Goal: Information Seeking & Learning: Learn about a topic

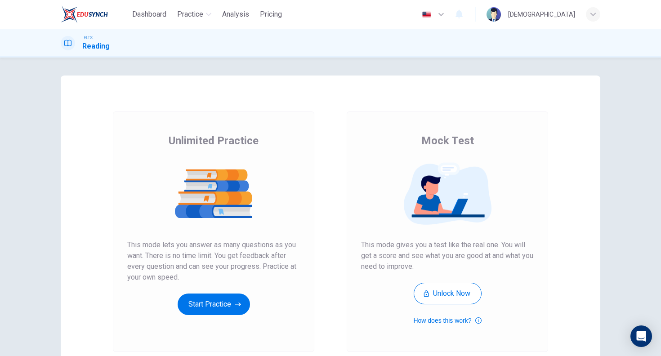
scroll to position [16, 0]
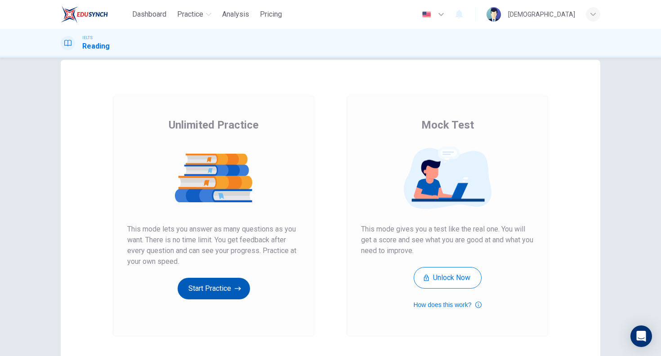
click at [235, 291] on icon "button" at bounding box center [238, 288] width 6 height 9
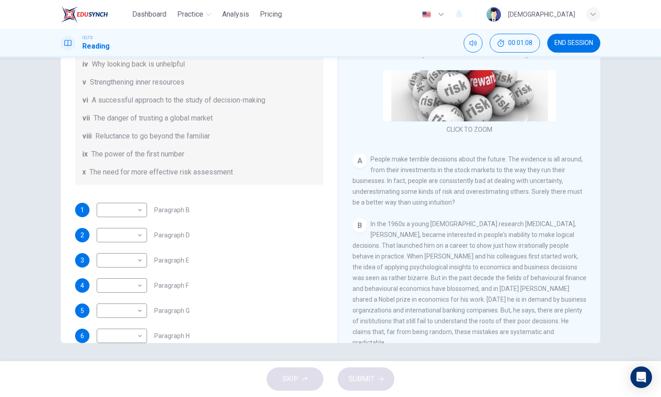
scroll to position [109, 0]
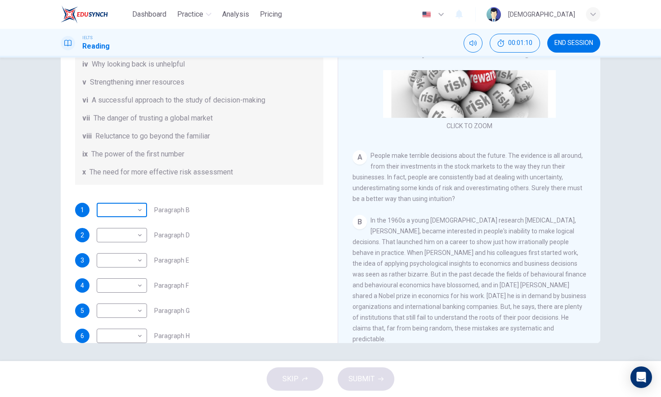
click at [133, 213] on body "Dashboard Practice Analysis Pricing English en ​ [PERSON_NAME] IELTS Reading 00…" at bounding box center [330, 198] width 661 height 397
click at [132, 356] on li "i" at bounding box center [330, 402] width 661 height 11
type input "i"
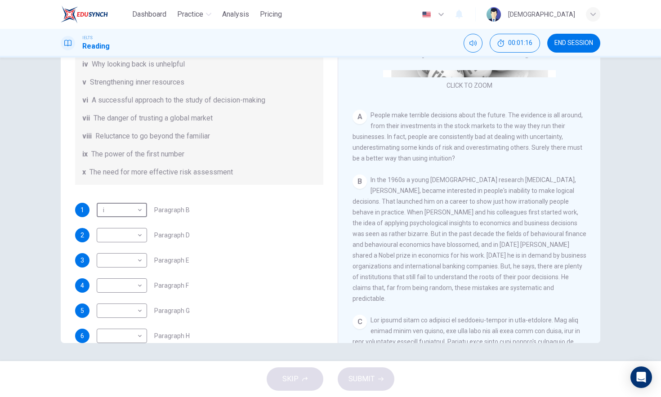
scroll to position [153, 0]
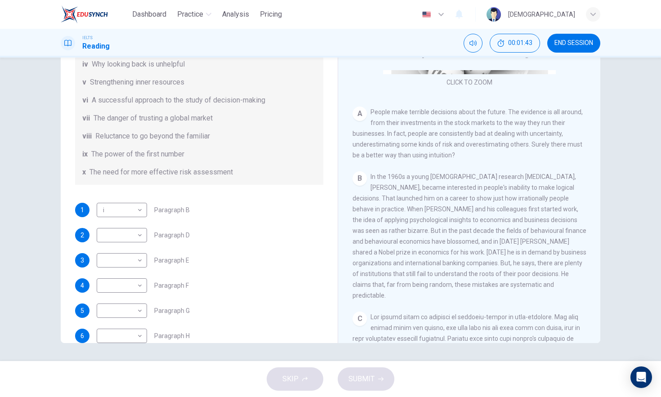
drag, startPoint x: 371, startPoint y: 221, endPoint x: 400, endPoint y: 224, distance: 29.3
click at [400, 224] on div "B In the 1960s a young [DEMOGRAPHIC_DATA] research [MEDICAL_DATA], [PERSON_NAME…" at bounding box center [470, 236] width 234 height 130
drag, startPoint x: 410, startPoint y: 219, endPoint x: 386, endPoint y: 221, distance: 23.9
click at [386, 221] on span "In the 1960s a young [DEMOGRAPHIC_DATA] research [MEDICAL_DATA], [PERSON_NAME],…" at bounding box center [470, 236] width 234 height 126
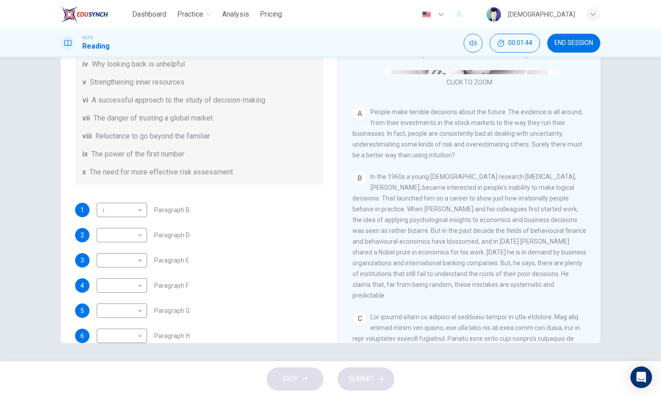
click at [387, 221] on span "In the 1960s a young [DEMOGRAPHIC_DATA] research [MEDICAL_DATA], [PERSON_NAME],…" at bounding box center [470, 236] width 234 height 126
click at [389, 221] on span "In the 1960s a young [DEMOGRAPHIC_DATA] research [MEDICAL_DATA], [PERSON_NAME],…" at bounding box center [470, 236] width 234 height 126
click at [510, 221] on span "In the 1960s a young [DEMOGRAPHIC_DATA] research [MEDICAL_DATA], [PERSON_NAME],…" at bounding box center [470, 236] width 234 height 126
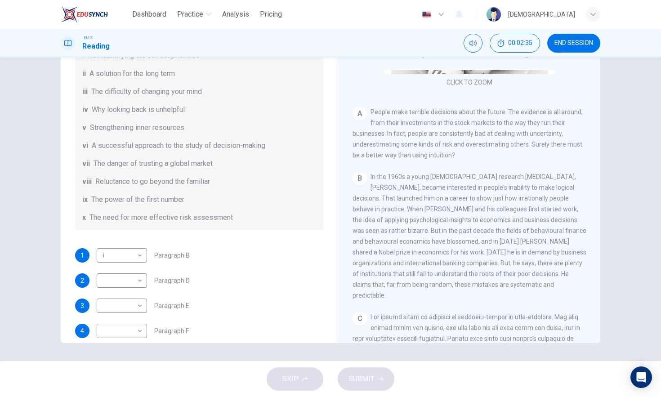
scroll to position [108, 0]
click at [121, 280] on body "Dashboard Practice Analysis Pricing English en ​ [PERSON_NAME] IELTS Reading 00…" at bounding box center [330, 198] width 661 height 397
type input "vi"
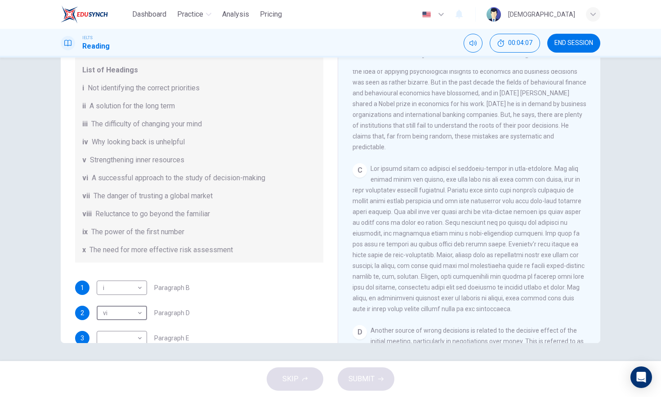
scroll to position [79, 0]
click at [107, 125] on span "The difficulty of changing your mind" at bounding box center [146, 122] width 111 height 11
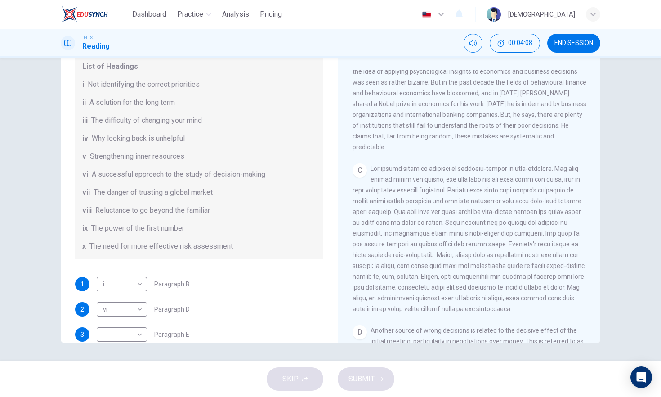
scroll to position [89, 0]
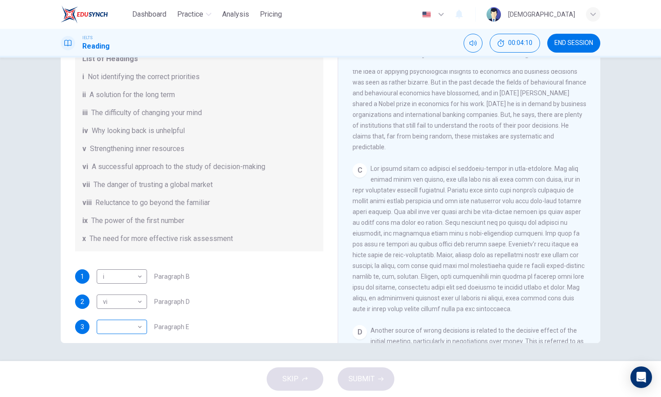
click at [113, 322] on body "Dashboard Practice Analysis Pricing English en ​ [PERSON_NAME] IELTS Reading 00…" at bounding box center [330, 198] width 661 height 397
type input "ii"
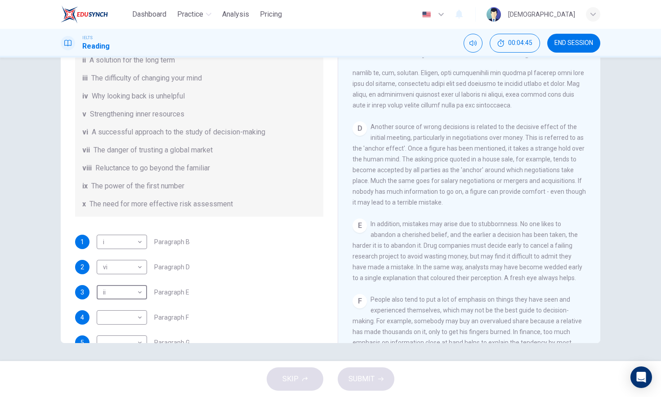
scroll to position [490, 0]
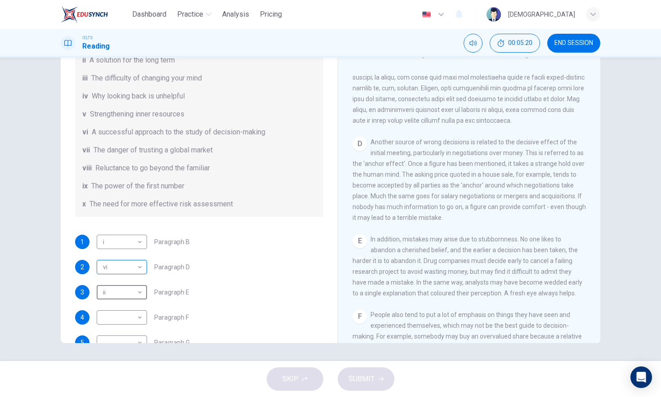
click at [130, 268] on body "Dashboard Practice Analysis Pricing English en ​ [PERSON_NAME] IELTS Reading 00…" at bounding box center [330, 198] width 661 height 397
type input "ix"
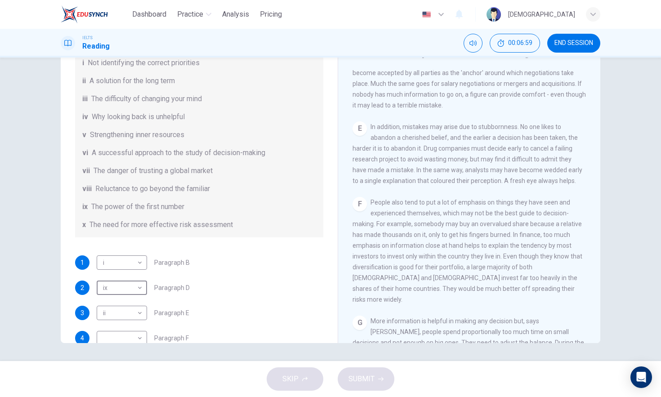
scroll to position [173, 0]
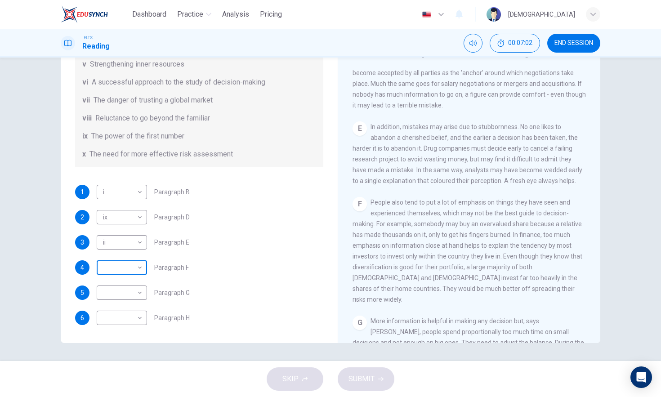
click at [139, 266] on body "Dashboard Practice Analysis Pricing English en ​ [PERSON_NAME] IELTS Reading 00…" at bounding box center [330, 198] width 661 height 397
click at [134, 268] on body "Dashboard Practice Analysis Pricing English en ​ [PERSON_NAME] IELTS Reading 00…" at bounding box center [330, 198] width 661 height 397
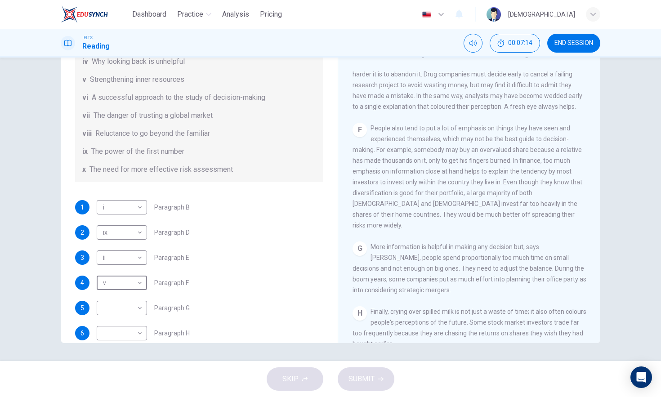
scroll to position [160, 0]
click at [133, 276] on body "Dashboard Practice Analysis Pricing English en ​ [PERSON_NAME] IELTS Reading 00…" at bounding box center [330, 198] width 661 height 397
type input "x"
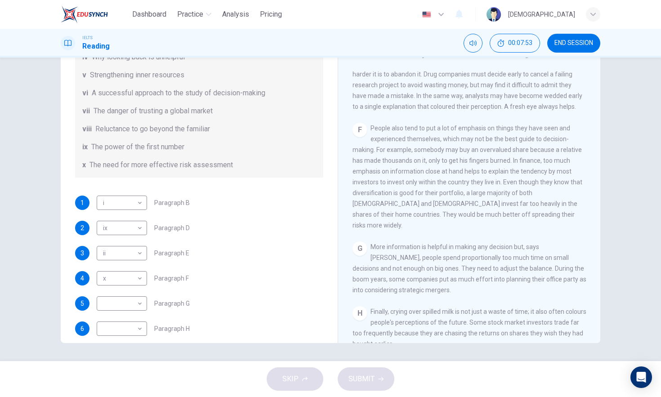
scroll to position [173, 0]
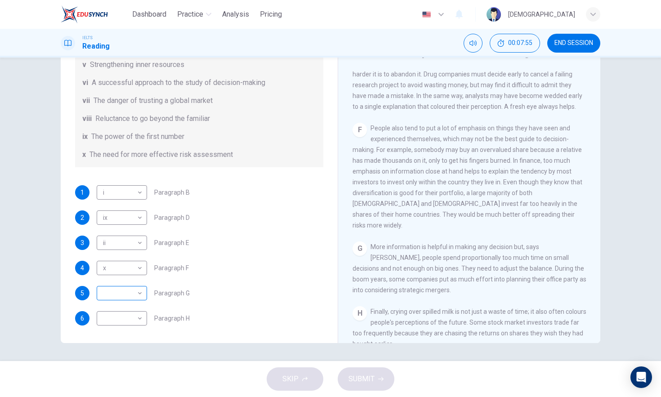
click at [139, 289] on body "Dashboard Practice Analysis Pricing English en ​ [PERSON_NAME] IELTS Reading 00…" at bounding box center [330, 198] width 661 height 397
type input "vi"
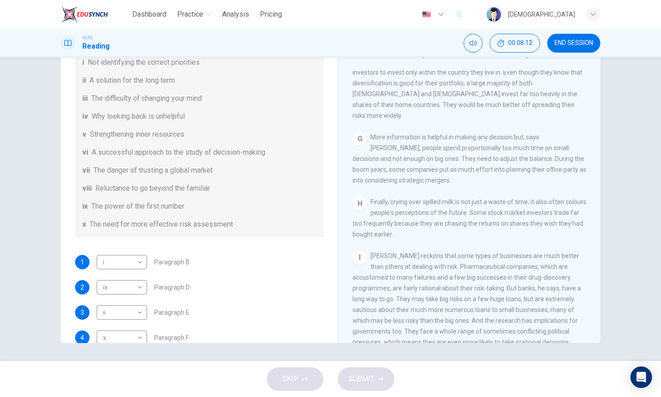
scroll to position [173, 0]
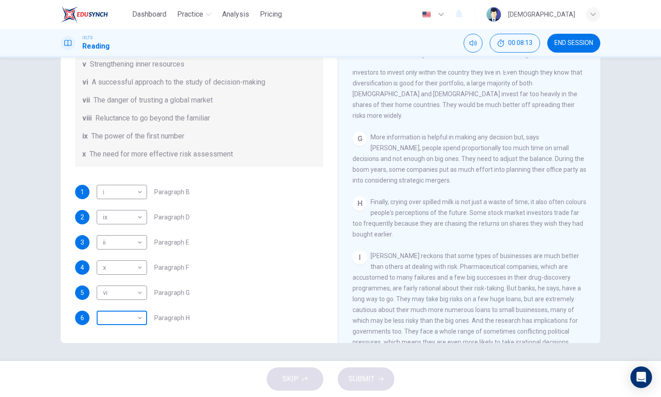
click at [104, 322] on body "Dashboard Practice Analysis Pricing English en ​ [PERSON_NAME] IELTS Reading 00…" at bounding box center [330, 198] width 661 height 397
click at [123, 356] on li "i" at bounding box center [330, 402] width 661 height 11
type input "i"
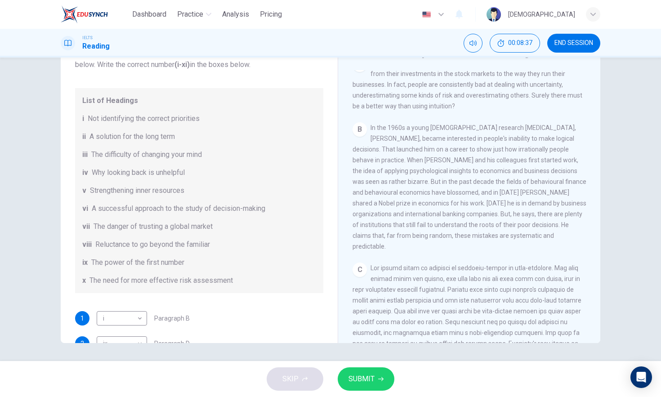
scroll to position [59, 0]
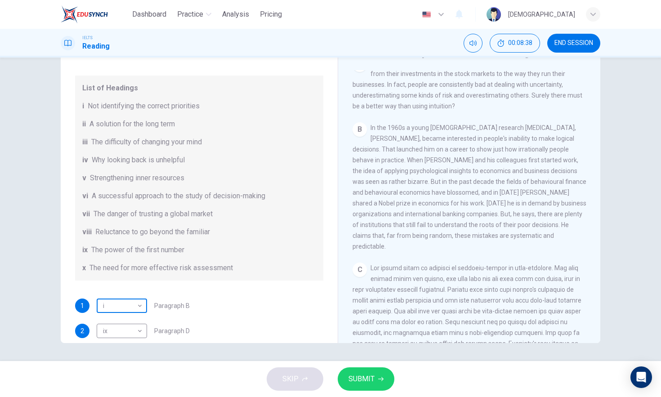
click at [128, 304] on body "Dashboard Practice Analysis Pricing English en ​ [PERSON_NAME] IELTS Reading 00…" at bounding box center [330, 198] width 661 height 397
type input "vi"
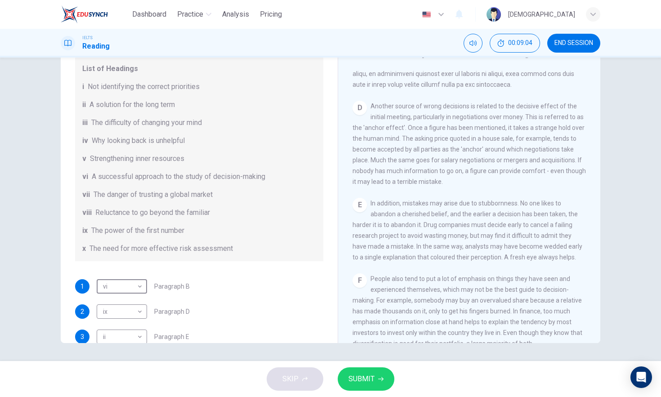
scroll to position [88, 0]
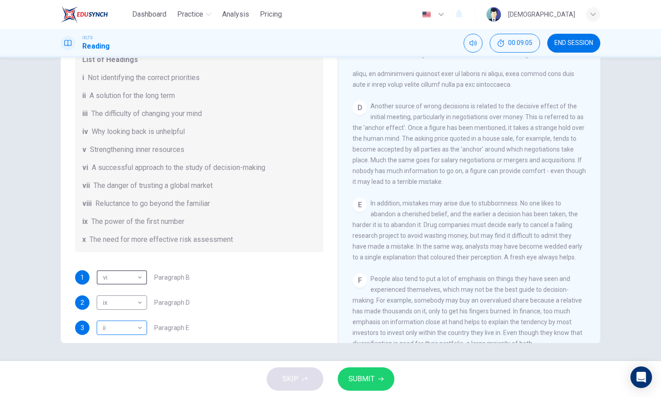
click at [128, 330] on body "Dashboard Practice Analysis Pricing English en ​ [PERSON_NAME] IELTS Reading 00…" at bounding box center [330, 198] width 661 height 397
type input "iii"
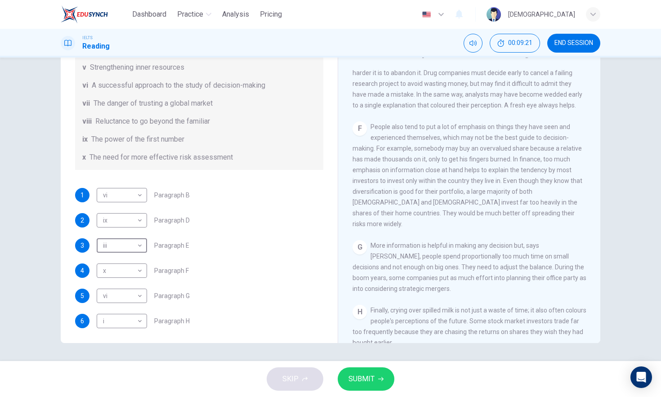
scroll to position [173, 0]
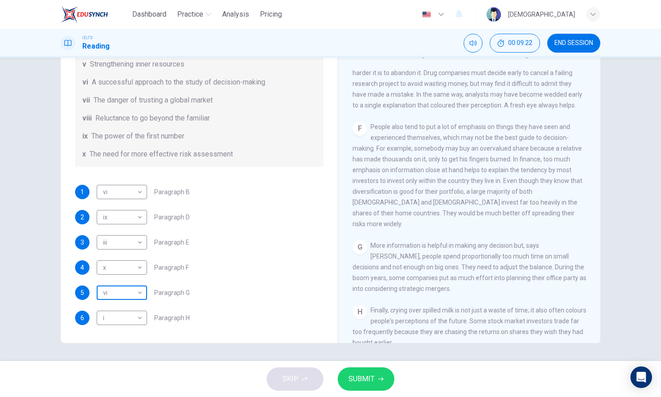
click at [118, 291] on body "Dashboard Practice Analysis Pricing English en ​ [PERSON_NAME] IELTS Reading 00…" at bounding box center [330, 198] width 661 height 397
click at [215, 356] on div at bounding box center [330, 397] width 661 height 0
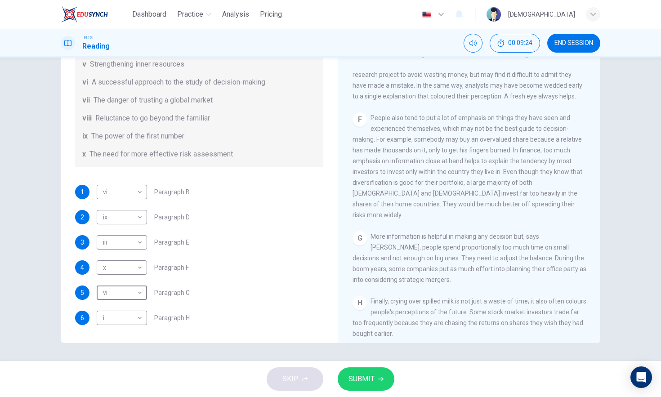
scroll to position [690, 0]
click at [130, 292] on body "Dashboard Practice Analysis Pricing English en ​ [PERSON_NAME] IELTS Reading 00…" at bounding box center [330, 198] width 661 height 397
type input "v"
click at [374, 356] on button "SUBMIT" at bounding box center [366, 379] width 57 height 23
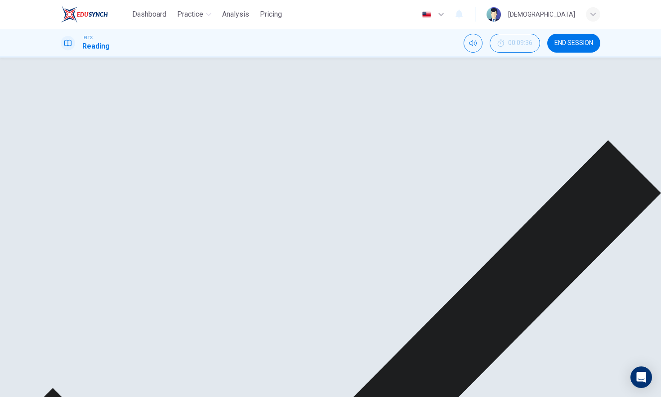
scroll to position [791, 0]
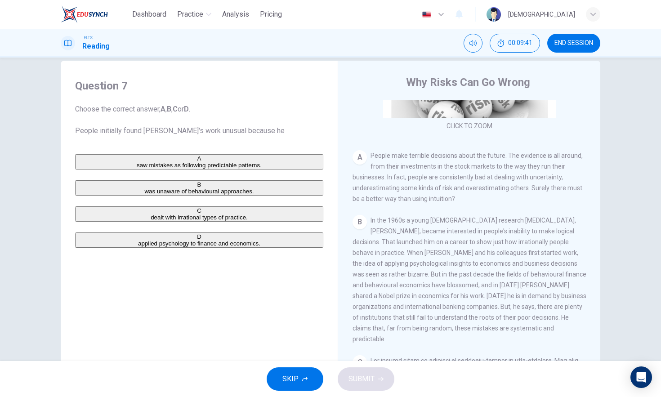
scroll to position [164, 0]
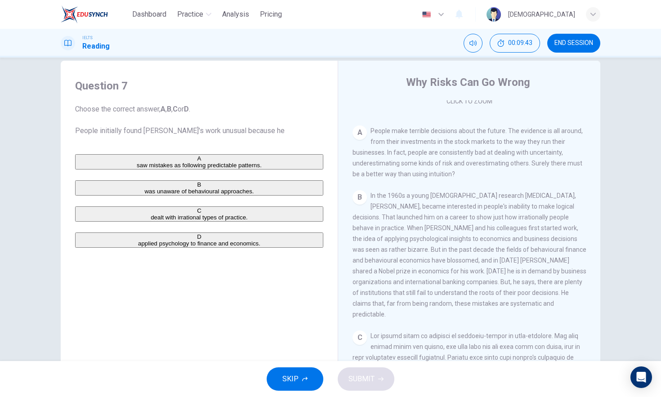
click at [152, 221] on span "dealt with irrational types of practice." at bounding box center [199, 217] width 97 height 7
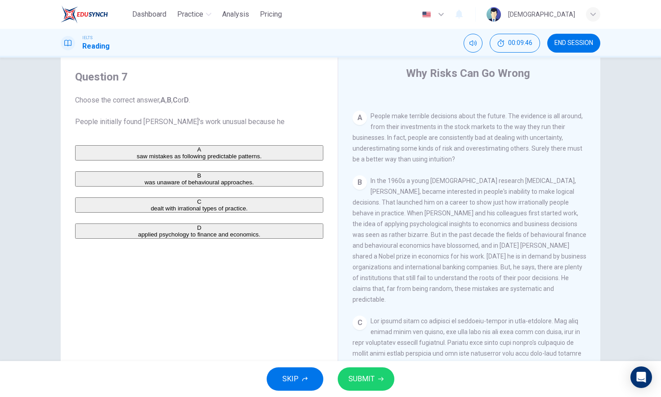
scroll to position [172, 0]
click at [197, 238] on span "applied psychology to finance and economics." at bounding box center [199, 234] width 122 height 7
click at [359, 356] on button "SUBMIT" at bounding box center [366, 379] width 57 height 23
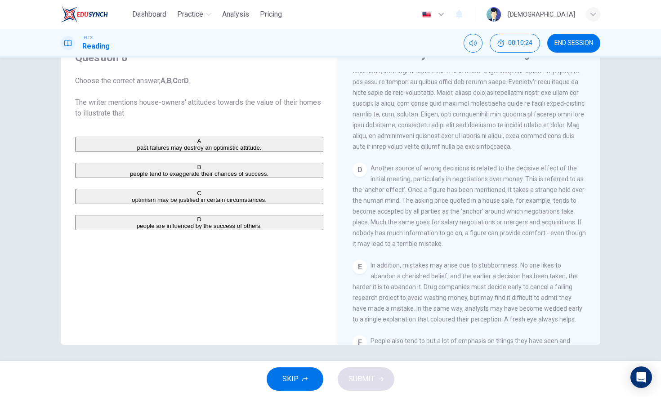
scroll to position [449, 0]
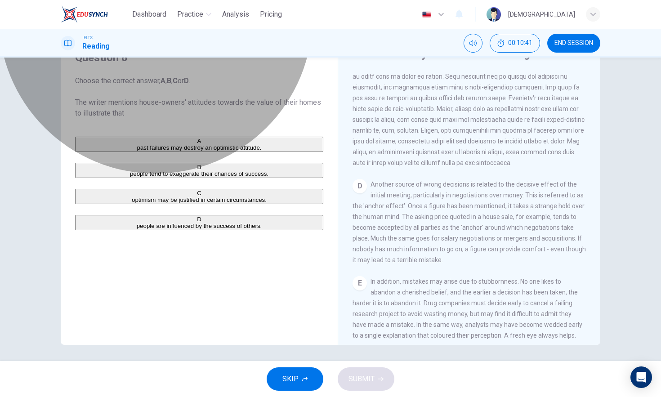
click at [229, 230] on button "D people are influenced by the success of others." at bounding box center [199, 222] width 248 height 15
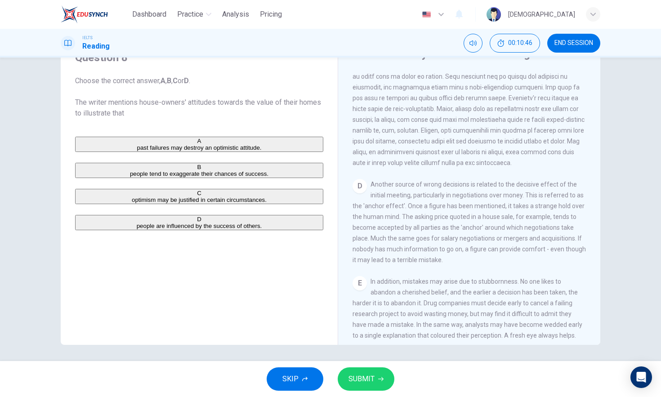
click at [372, 356] on button "SUBMIT" at bounding box center [366, 379] width 57 height 23
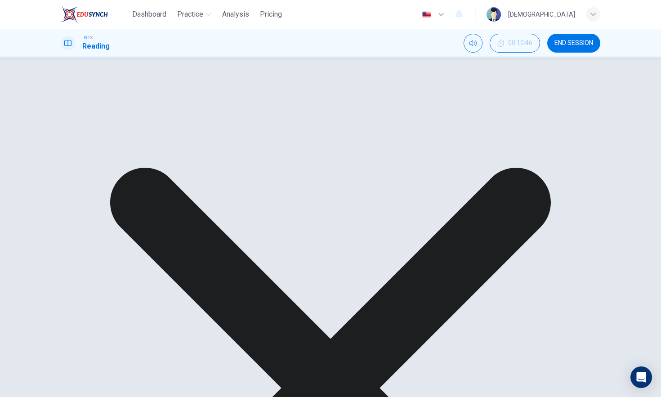
scroll to position [283, 0]
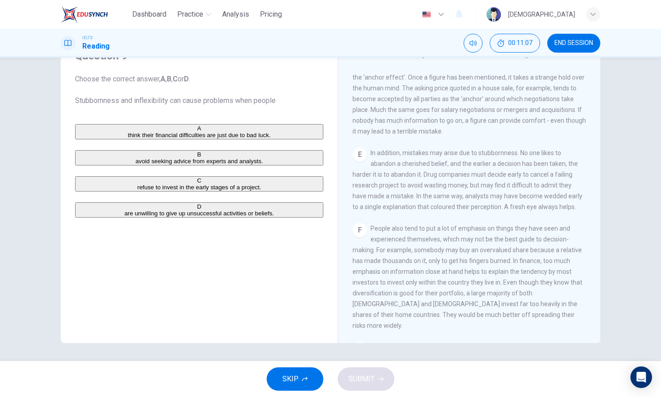
scroll to position [620, 0]
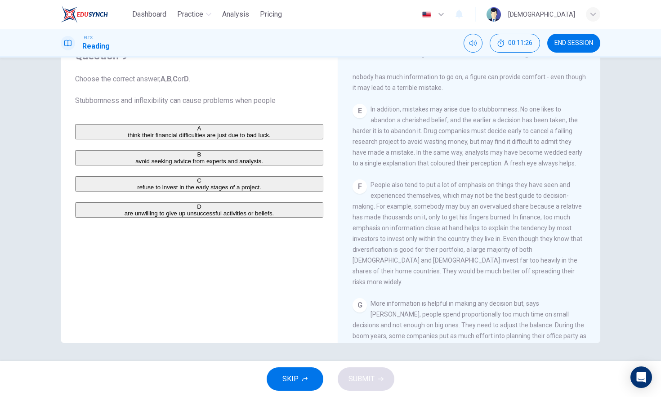
click at [181, 166] on button "B avoid seeking advice from experts and analysts." at bounding box center [199, 157] width 248 height 15
click at [375, 356] on button "SUBMIT" at bounding box center [366, 379] width 57 height 23
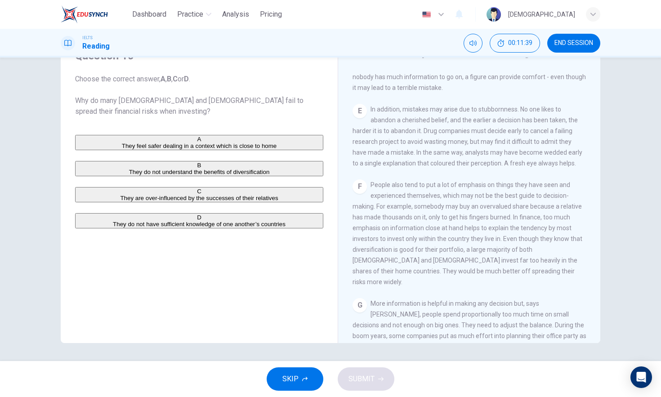
drag, startPoint x: 265, startPoint y: 208, endPoint x: 261, endPoint y: 211, distance: 4.8
click at [261, 202] on span "They are over-influenced by the successes of their relatives" at bounding box center [199, 198] width 158 height 7
click at [378, 356] on button "SUBMIT" at bounding box center [366, 379] width 57 height 23
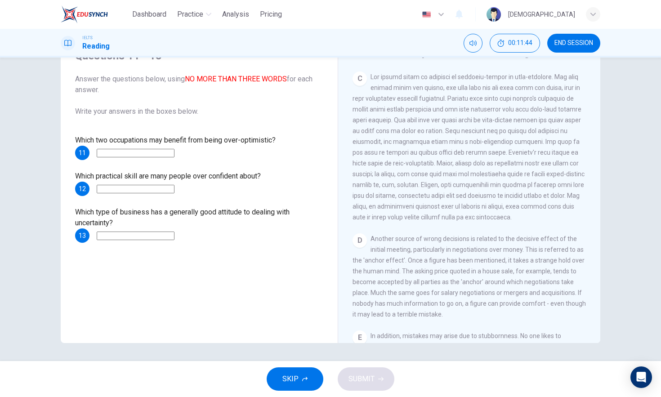
scroll to position [391, 0]
drag, startPoint x: 139, startPoint y: 154, endPoint x: 142, endPoint y: 149, distance: 6.1
click at [141, 151] on input at bounding box center [136, 153] width 78 height 9
type input "s"
type input "managers and sportsmen"
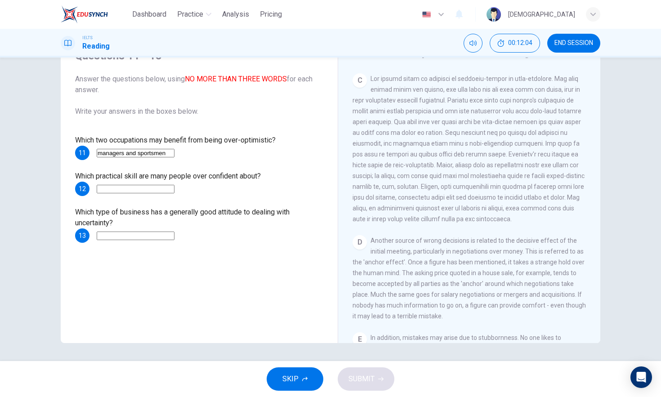
click at [117, 189] on input at bounding box center [136, 189] width 78 height 9
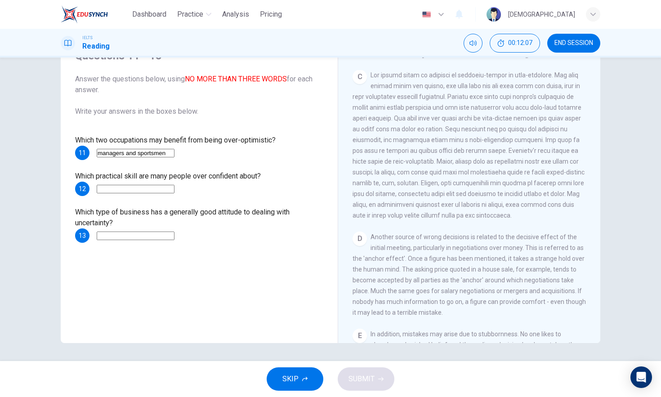
scroll to position [404, 0]
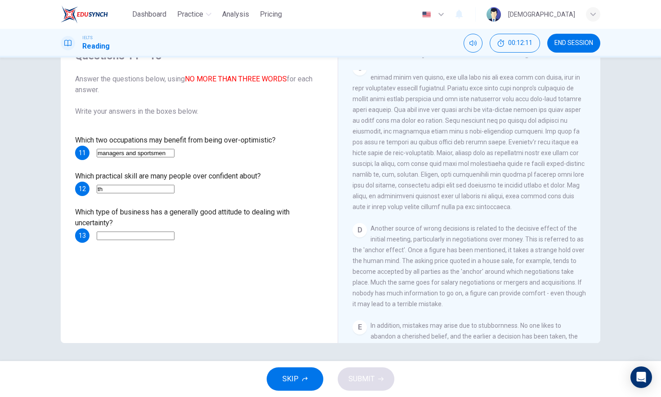
type input "t"
type input "control of future"
click at [175, 232] on input at bounding box center [136, 236] width 78 height 9
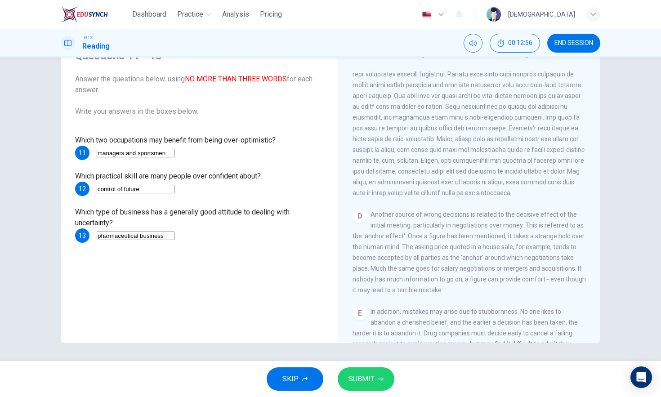
scroll to position [345, 0]
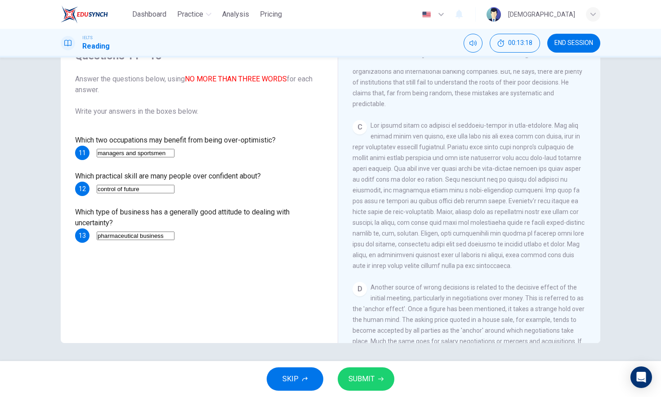
type input "pharmaceutical business"
click at [154, 185] on input "control of future" at bounding box center [136, 189] width 78 height 9
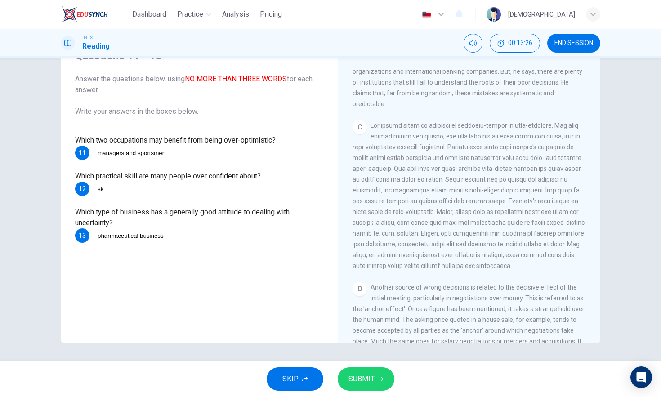
type input "s"
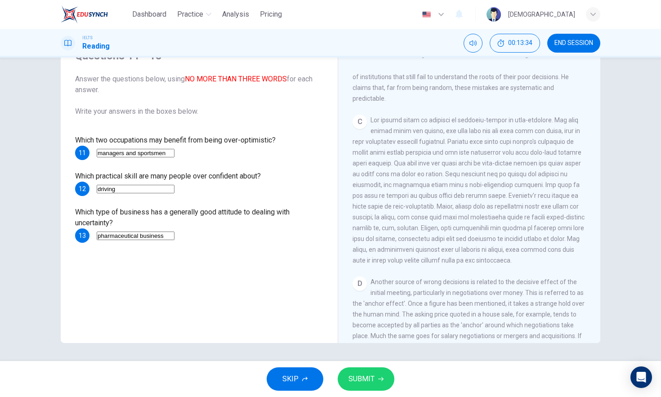
scroll to position [363, 0]
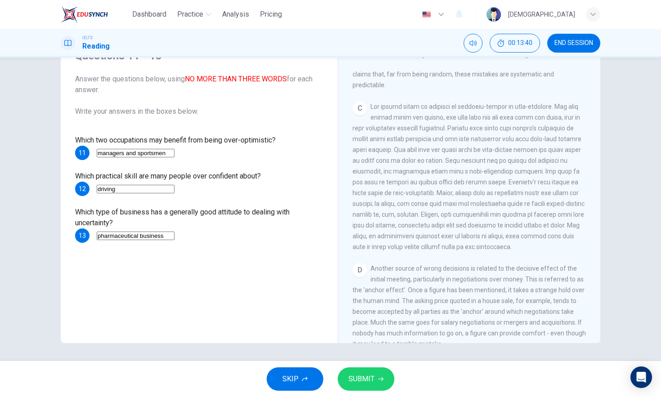
type input "driving"
click at [340, 356] on div "SKIP SUBMIT" at bounding box center [330, 379] width 661 height 36
click at [361, 356] on button "SUBMIT" at bounding box center [366, 379] width 57 height 23
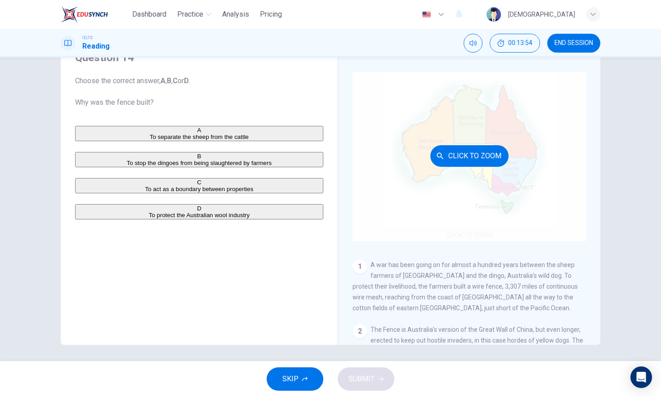
scroll to position [103, 0]
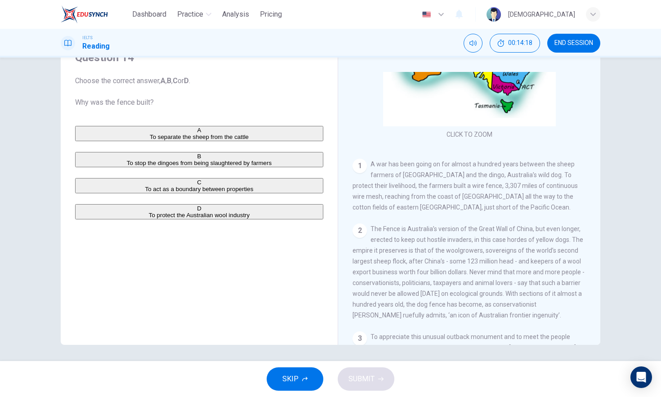
click at [232, 161] on button "B To stop the dingoes from being slaughtered by farmers" at bounding box center [199, 159] width 248 height 15
click at [248, 187] on div "A To separate the sheep from the cattle B To stop the dingoes from being slaugh…" at bounding box center [199, 173] width 248 height 94
click at [238, 191] on div "A To separate the sheep from the cattle B To stop the dingoes from being slaugh…" at bounding box center [199, 173] width 248 height 94
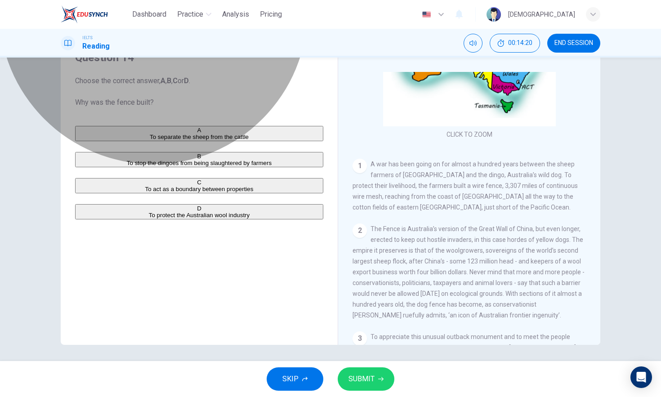
click at [227, 193] on button "C To act as a boundary between properties" at bounding box center [199, 185] width 248 height 15
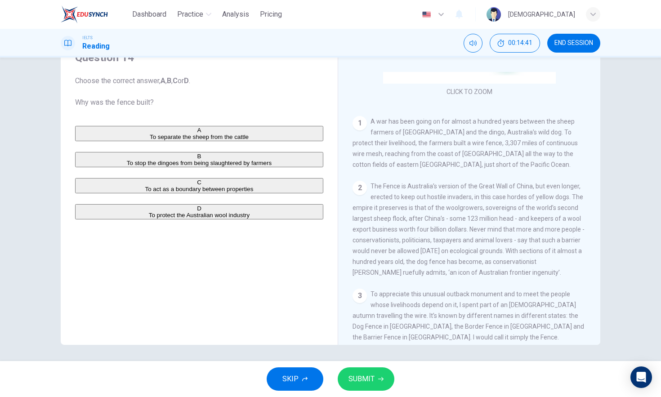
scroll to position [152, 0]
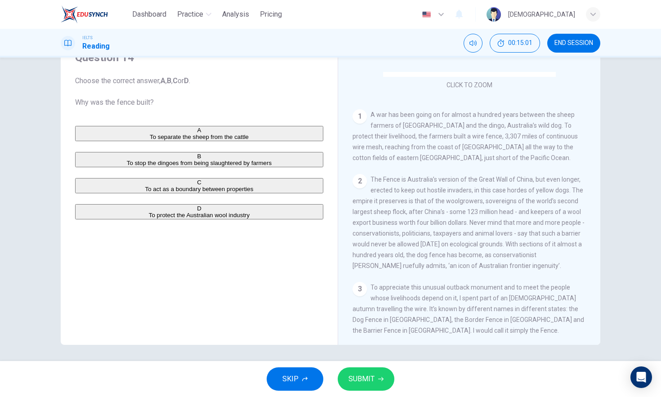
click at [233, 166] on span "To stop the dingoes from being slaughtered by farmers" at bounding box center [199, 163] width 145 height 7
click at [229, 193] on button "C To act as a boundary between properties" at bounding box center [199, 185] width 248 height 15
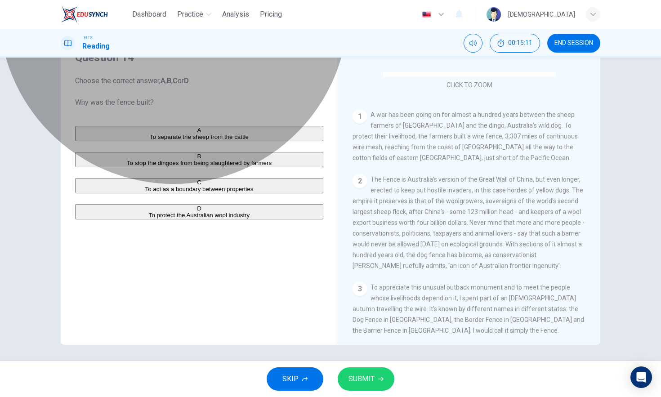
click at [247, 136] on button "A To separate the sheep from the cattle" at bounding box center [199, 133] width 248 height 15
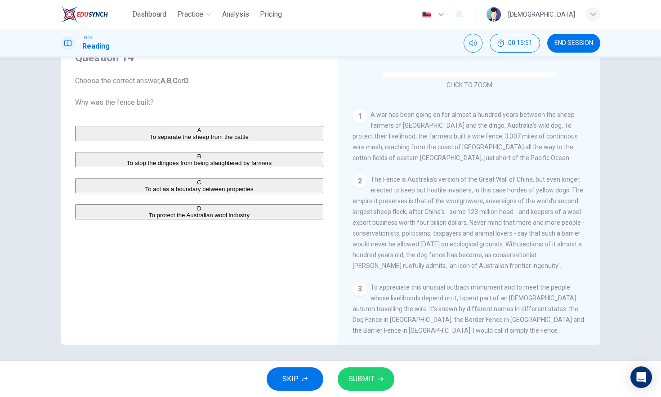
drag, startPoint x: 478, startPoint y: 172, endPoint x: 376, endPoint y: 208, distance: 108.9
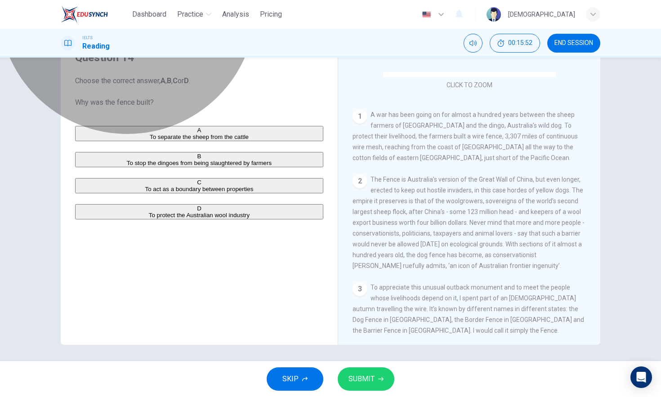
click at [201, 219] on span "To protect the Australian wool industry" at bounding box center [199, 215] width 101 height 7
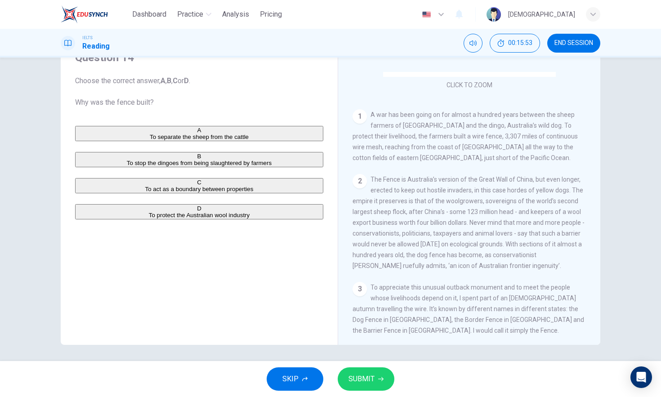
click at [378, 356] on icon "button" at bounding box center [380, 379] width 5 height 5
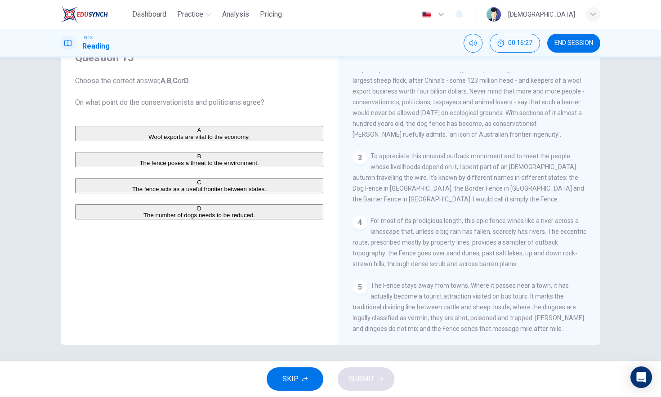
scroll to position [285, 0]
click at [153, 167] on button "B The fence poses a threat to the environment." at bounding box center [199, 159] width 248 height 15
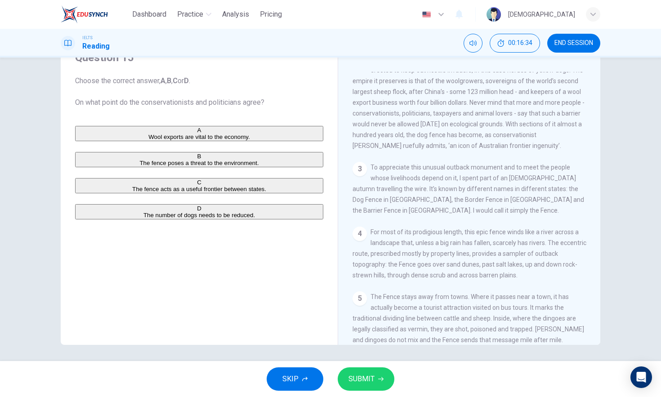
scroll to position [270, 0]
click at [365, 356] on span "SUBMIT" at bounding box center [362, 379] width 26 height 13
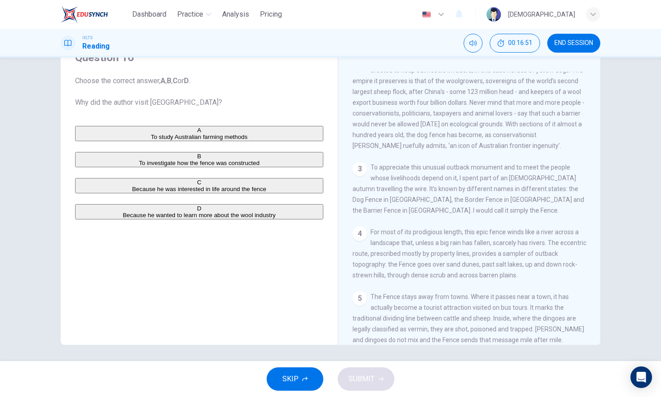
scroll to position [274, 0]
click at [211, 193] on span "Because he was interested in life around the fence" at bounding box center [199, 189] width 135 height 7
click at [379, 356] on button "SUBMIT" at bounding box center [366, 379] width 57 height 23
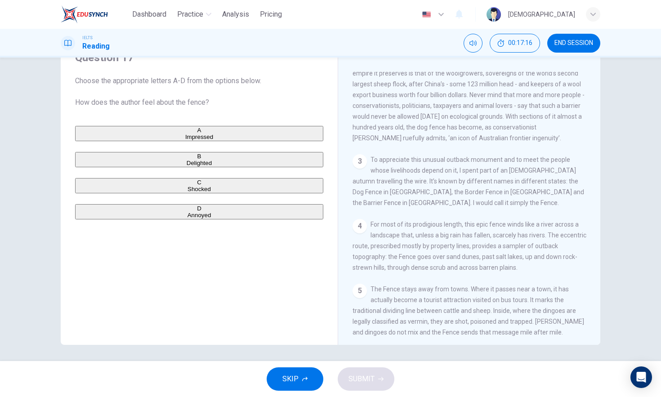
scroll to position [293, 0]
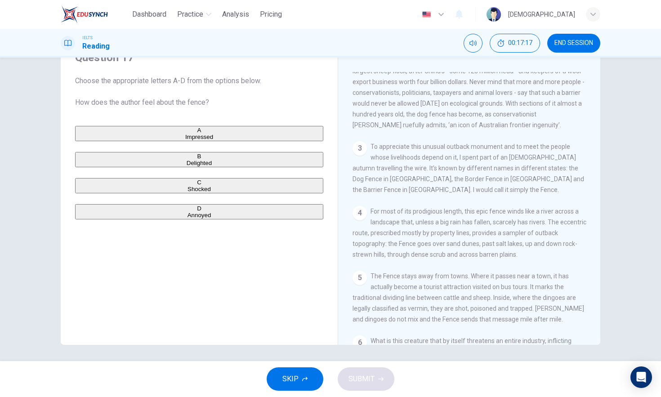
click at [425, 195] on div "CLICK TO ZOOM Click to Zoom 1 A war has been going on for almost a hundred year…" at bounding box center [476, 208] width 246 height 273
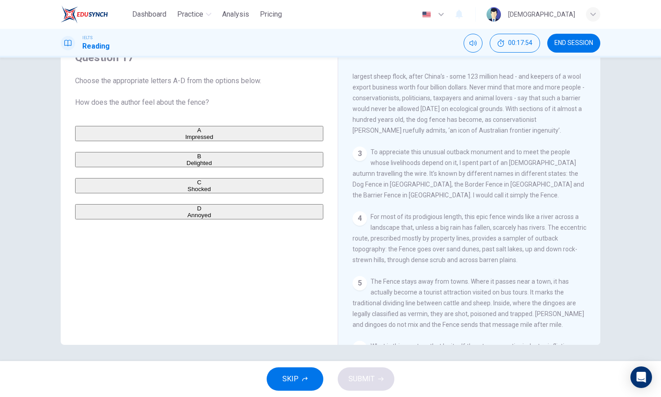
scroll to position [286, 0]
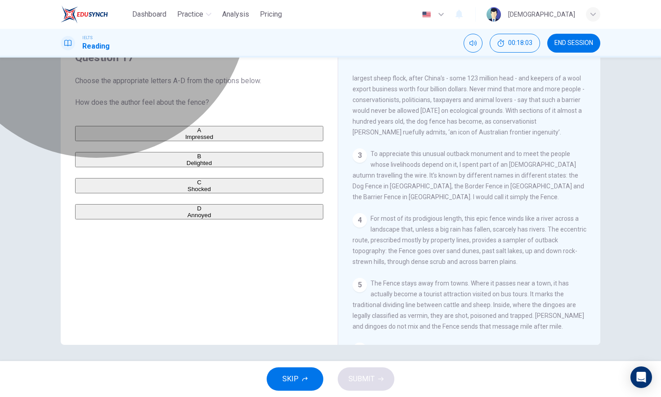
click at [170, 132] on button "A Impressed" at bounding box center [199, 133] width 248 height 15
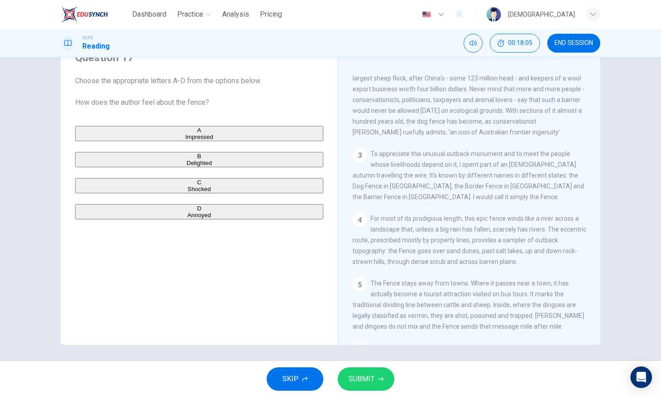
click at [368, 356] on span "SUBMIT" at bounding box center [362, 379] width 26 height 13
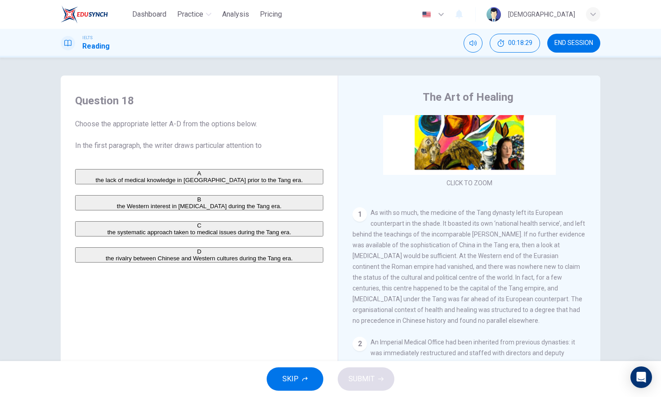
scroll to position [23, 0]
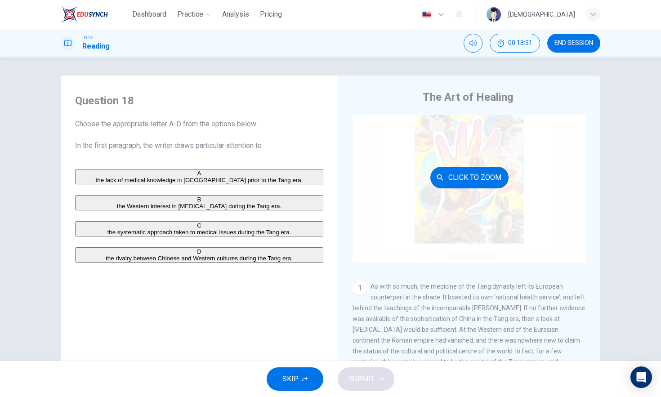
click at [514, 207] on div "Click to Zoom" at bounding box center [470, 177] width 234 height 171
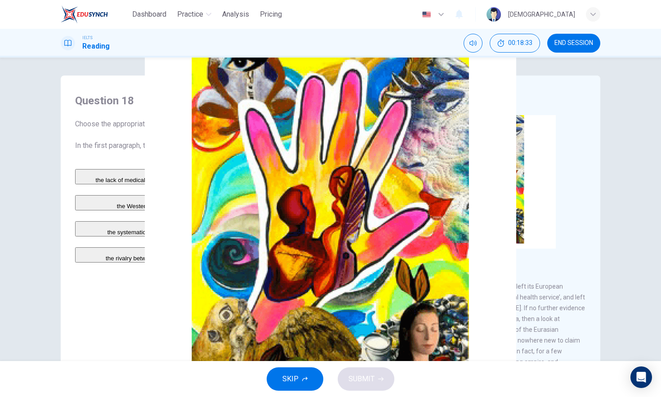
click at [661, 356] on div at bounding box center [330, 397] width 661 height 0
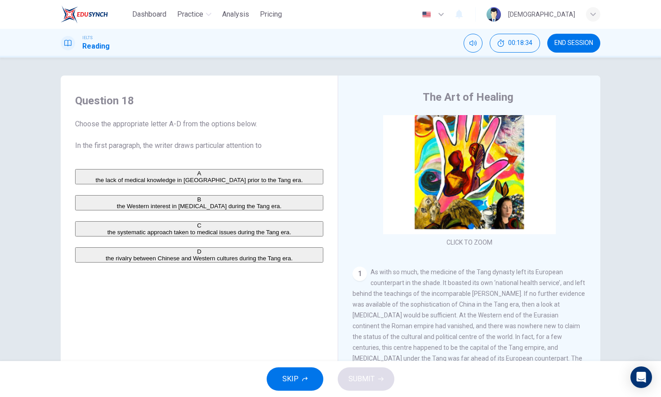
scroll to position [102, 0]
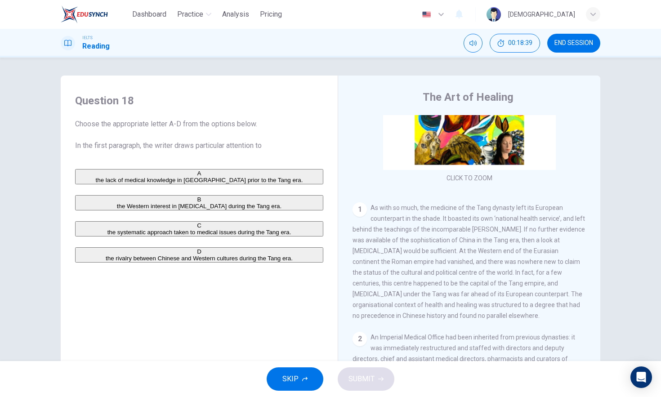
click at [385, 220] on span "As with so much, the medicine of the Tang dynasty left its European counterpart…" at bounding box center [469, 261] width 233 height 115
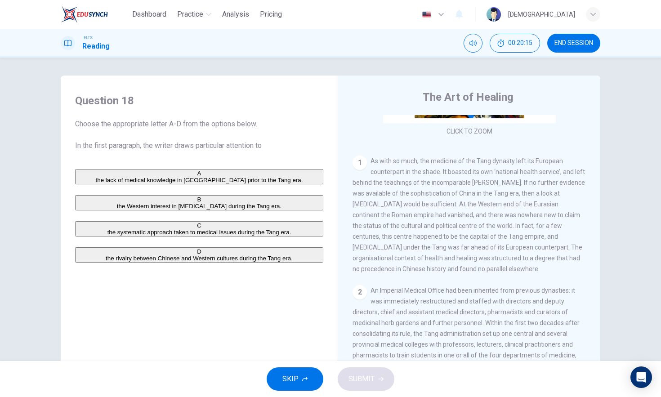
scroll to position [151, 0]
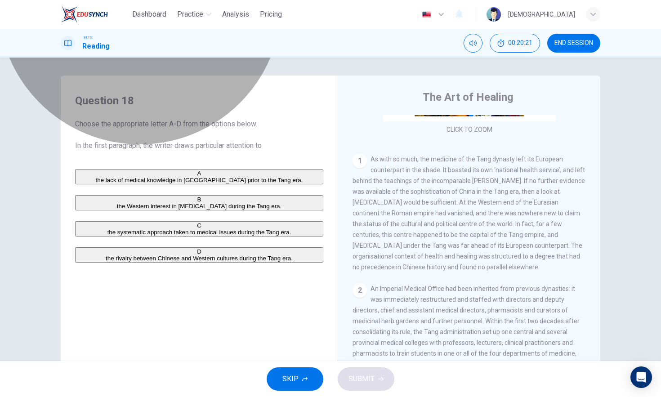
click at [213, 206] on button "B the Western interest in [MEDICAL_DATA] during the Tang era." at bounding box center [199, 202] width 248 height 15
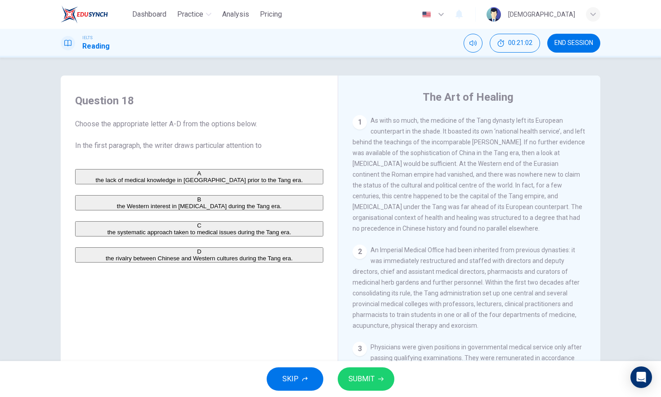
scroll to position [179, 0]
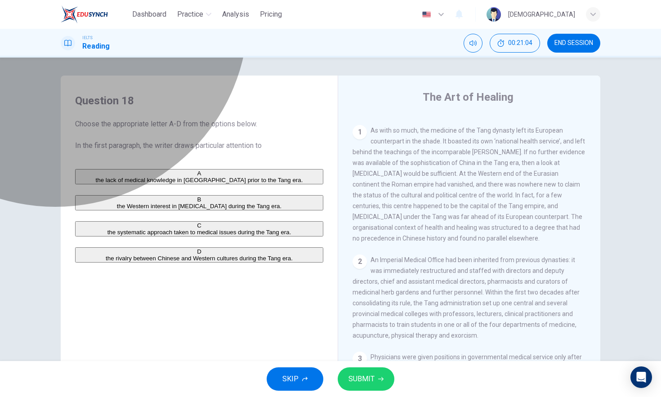
click at [129, 184] on span "the lack of medical knowledge in [GEOGRAPHIC_DATA] prior to the Tang era." at bounding box center [199, 180] width 207 height 7
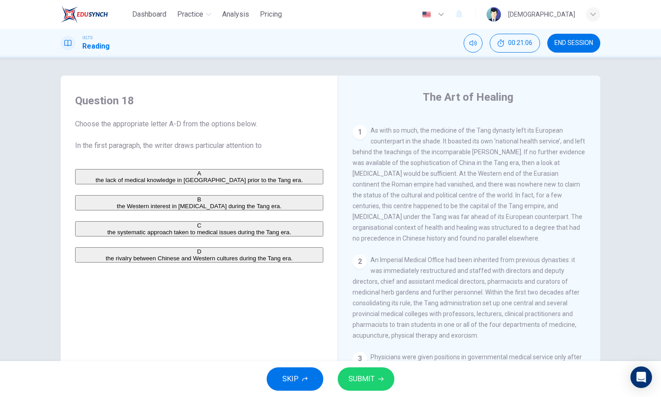
click at [209, 236] on span "the systematic approach taken to medical issues during the Tang era." at bounding box center [200, 232] width 184 height 7
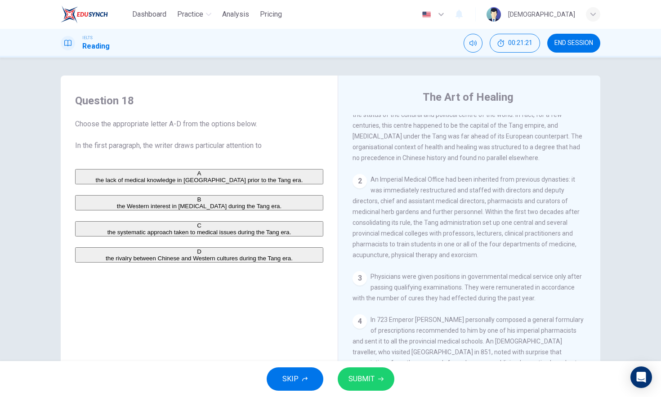
scroll to position [249, 0]
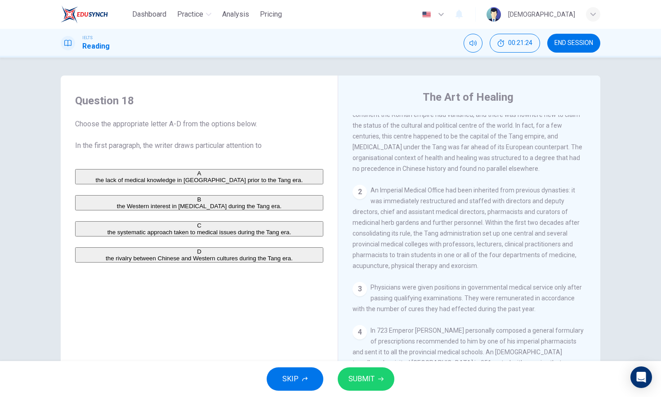
click at [363, 356] on div "SKIP SUBMIT" at bounding box center [330, 379] width 661 height 36
click at [363, 356] on span "SUBMIT" at bounding box center [362, 379] width 26 height 13
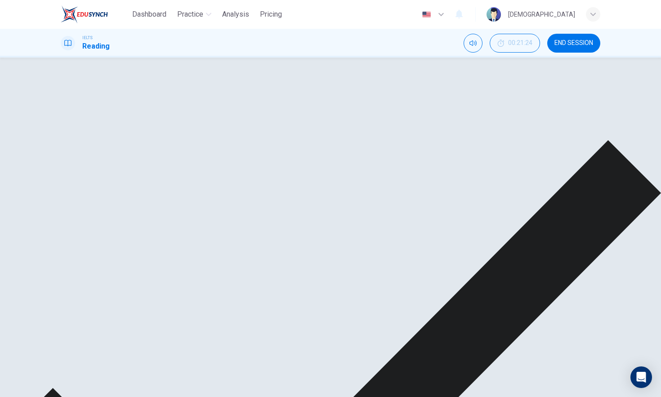
scroll to position [214, 0]
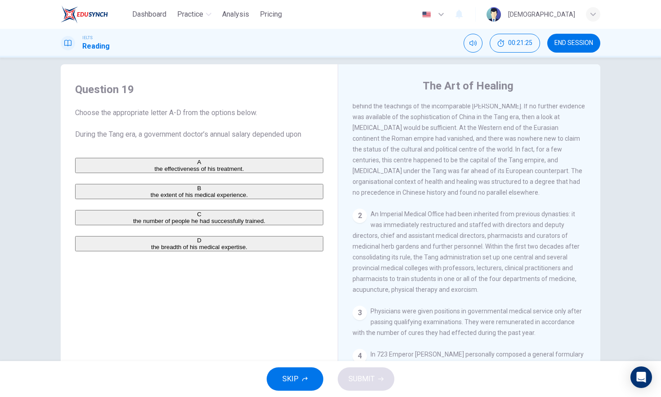
drag, startPoint x: 103, startPoint y: 134, endPoint x: 192, endPoint y: 140, distance: 89.7
click at [192, 140] on div "Question 19 Choose the appropriate letter A-D from the options below. During th…" at bounding box center [199, 166] width 263 height 187
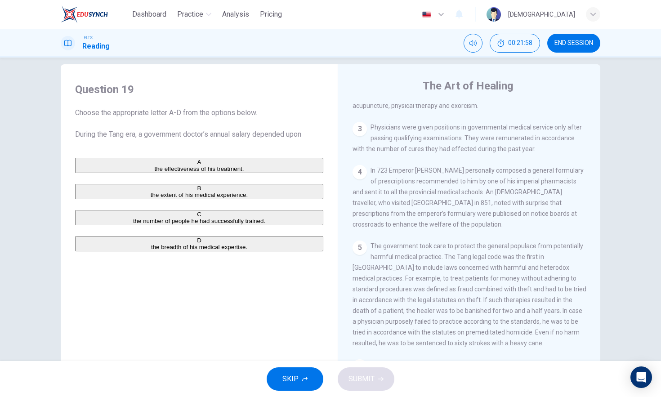
scroll to position [396, 0]
click at [183, 173] on button "A the effectiveness of his treatment." at bounding box center [199, 165] width 248 height 15
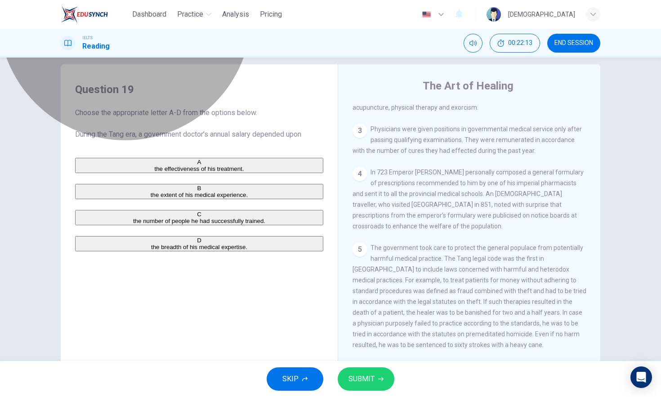
click at [198, 224] on span "the number of people he had successfully trained." at bounding box center [199, 221] width 132 height 7
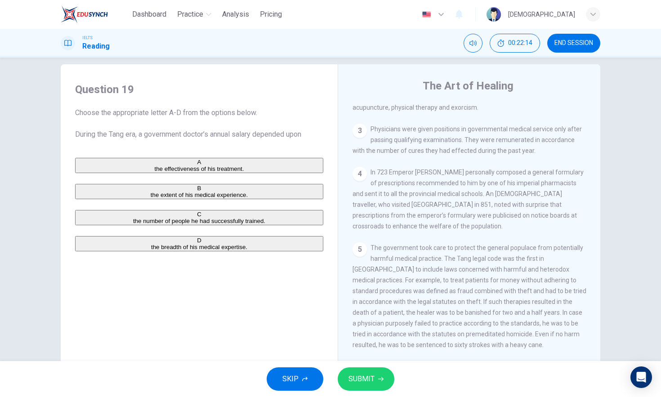
click at [212, 251] on button "D the breadth of his medical expertise." at bounding box center [199, 243] width 248 height 15
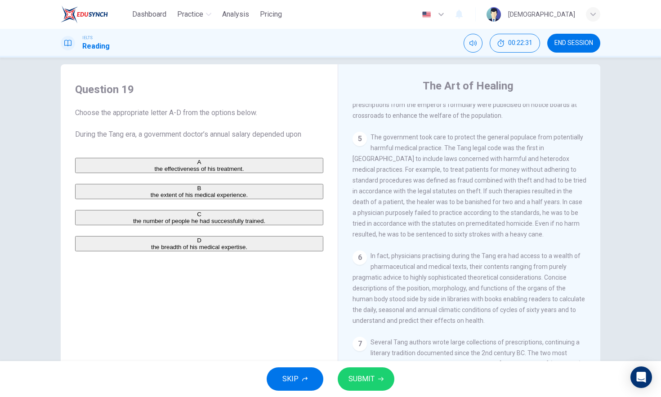
scroll to position [502, 0]
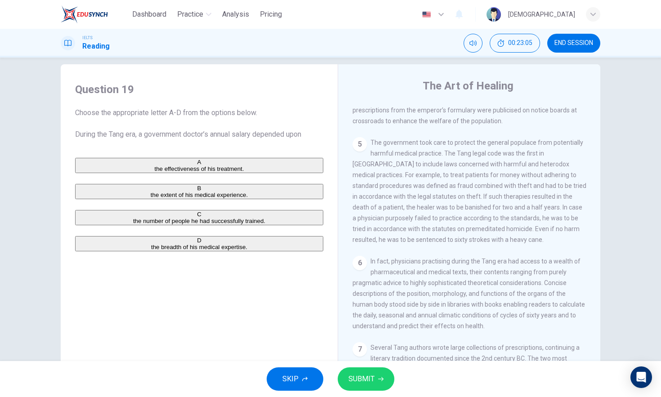
click at [207, 225] on button "C the number of people he had successfully trained." at bounding box center [199, 217] width 248 height 15
click at [225, 214] on div "A the effectiveness of his treatment. B the extent of his medical experience. C…" at bounding box center [199, 205] width 248 height 94
click at [233, 199] on button "B the extent of his medical experience." at bounding box center [199, 191] width 248 height 15
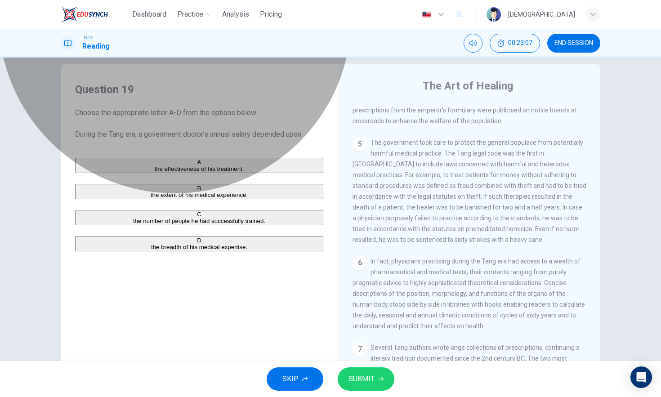
click at [248, 173] on button "A the effectiveness of his treatment." at bounding box center [199, 165] width 248 height 15
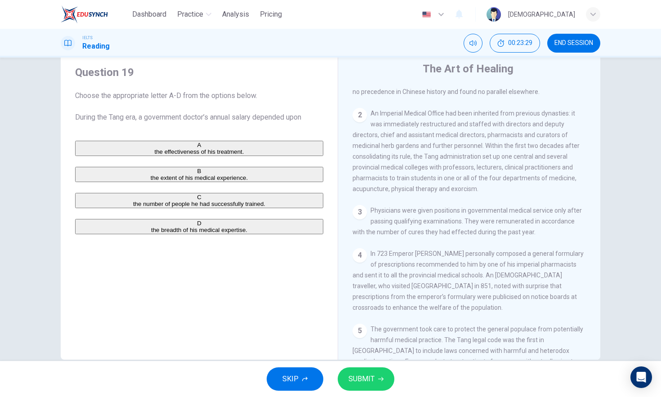
scroll to position [284, 0]
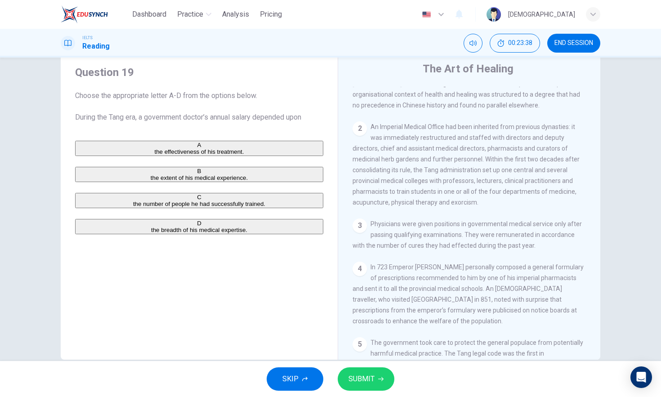
click at [233, 207] on span "the number of people he had successfully trained." at bounding box center [199, 204] width 132 height 7
click at [233, 243] on div "Question 19 Choose the appropriate letter A-D from the options below. During th…" at bounding box center [199, 149] width 263 height 187
click at [175, 234] on button "D the breadth of his medical expertise." at bounding box center [199, 226] width 248 height 15
click at [178, 181] on span "the extent of his medical experience." at bounding box center [199, 178] width 97 height 7
click at [190, 155] on span "the effectiveness of his treatment." at bounding box center [199, 151] width 90 height 7
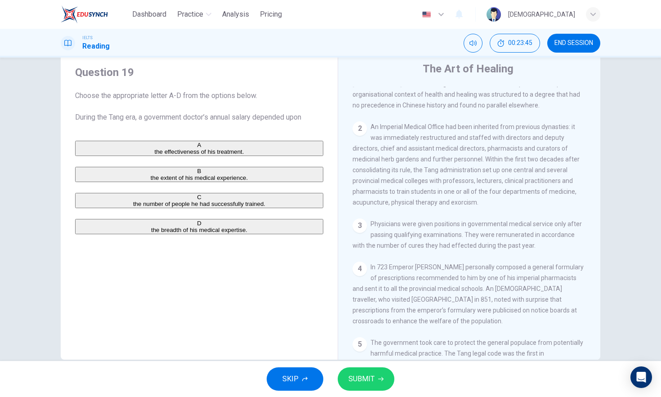
click at [370, 356] on span "SUBMIT" at bounding box center [362, 379] width 26 height 13
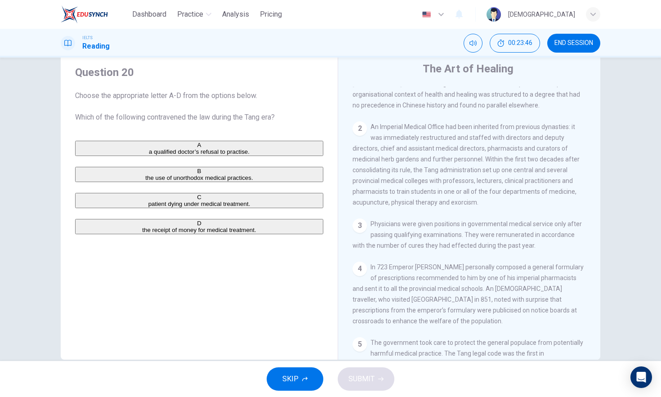
click at [185, 112] on span "Choose the appropriate letter A-D from the options below. Which of the followin…" at bounding box center [199, 106] width 248 height 32
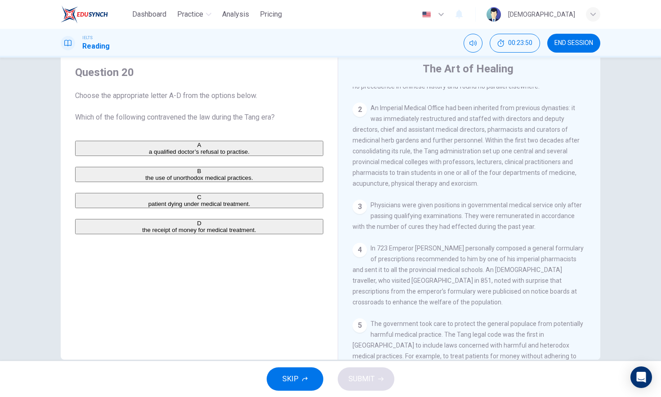
scroll to position [312, 0]
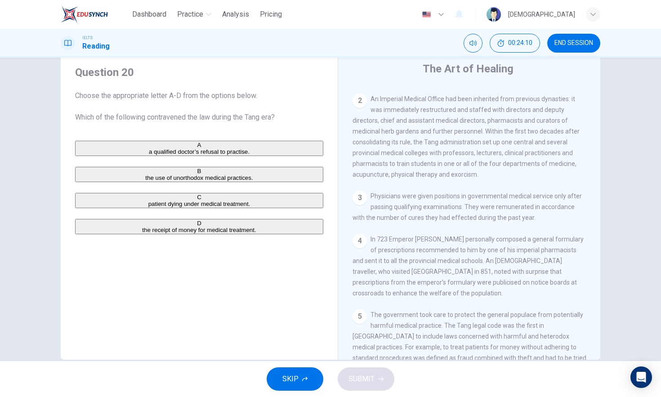
click at [159, 208] on button "C patient dying under medical treatment." at bounding box center [199, 200] width 248 height 15
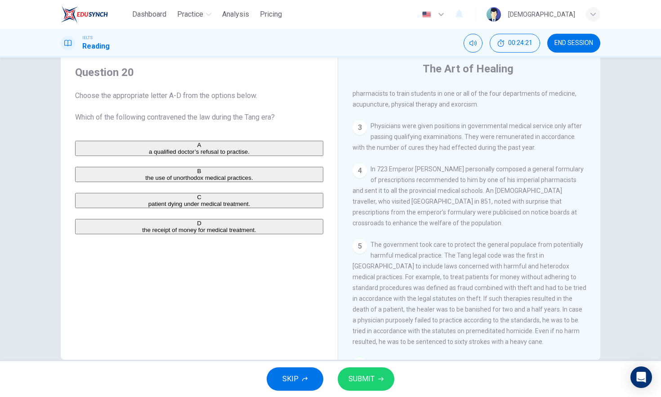
scroll to position [399, 0]
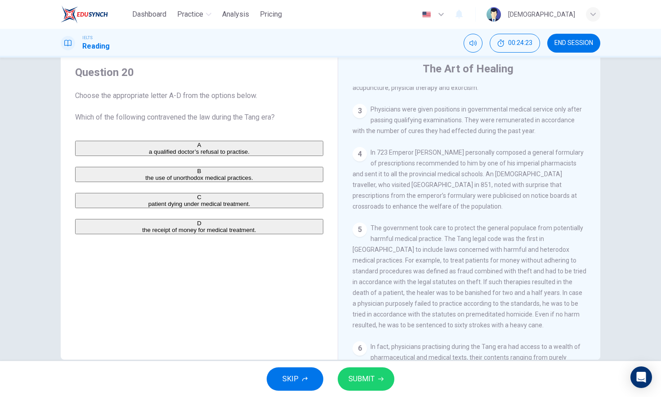
click at [364, 356] on span "SUBMIT" at bounding box center [362, 379] width 26 height 13
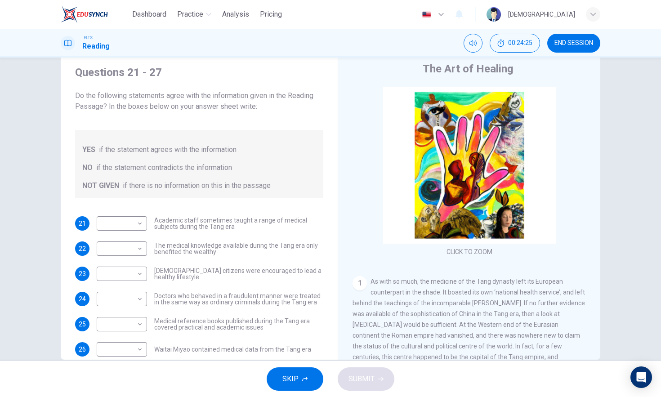
scroll to position [21, 0]
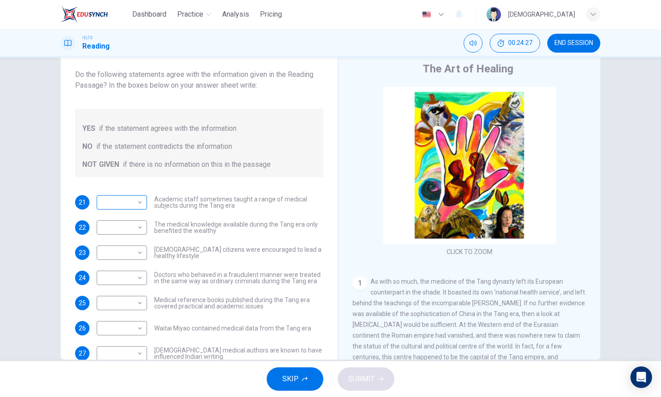
click at [139, 205] on body "Dashboard Practice Analysis Pricing English en ​ [PERSON_NAME] IELTS Reading 00…" at bounding box center [330, 198] width 661 height 397
click at [123, 356] on li "YES" at bounding box center [330, 402] width 661 height 11
type input "YES"
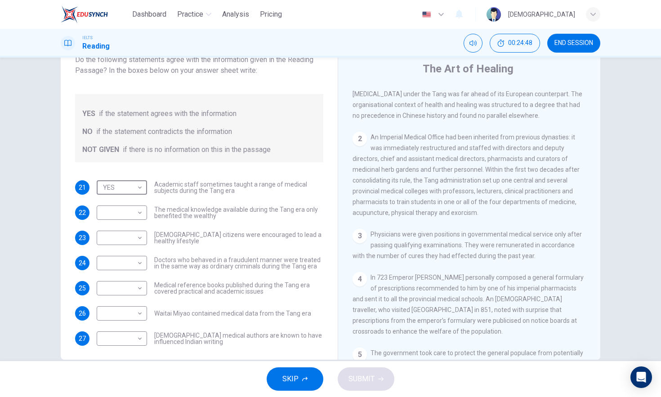
scroll to position [287, 0]
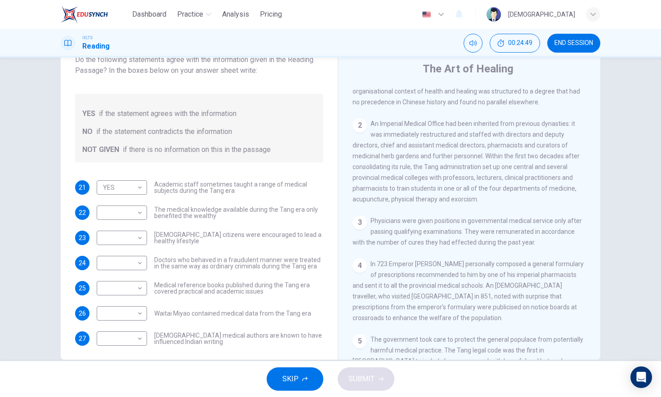
click at [382, 197] on span "An Imperial Medical Office had been inherited from previous dynasties: it was i…" at bounding box center [466, 161] width 227 height 83
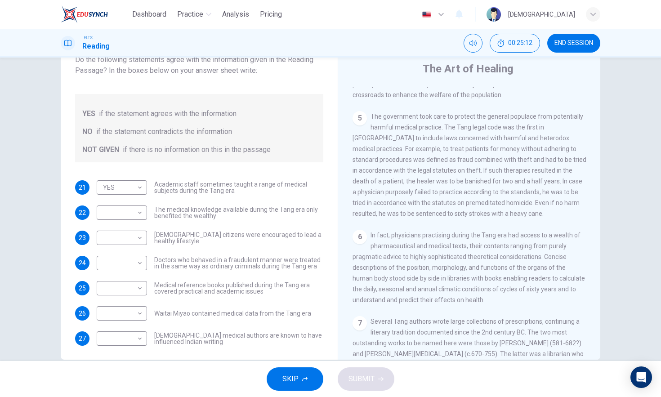
scroll to position [523, 0]
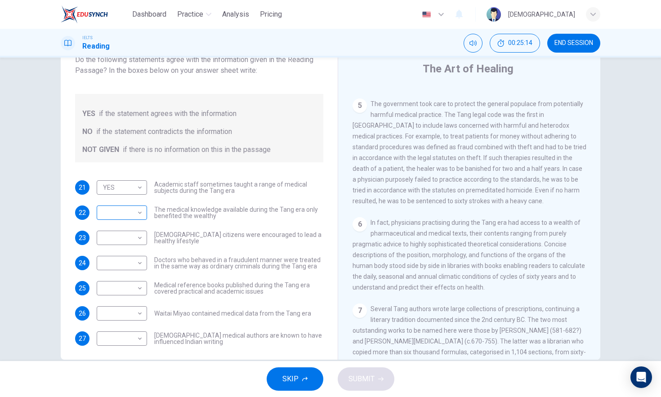
click at [119, 213] on body "Dashboard Practice Analysis Pricing English en ​ [PERSON_NAME] IELTS Reading 00…" at bounding box center [330, 198] width 661 height 397
type input "NO"
click at [129, 244] on body "Dashboard Practice Analysis Pricing English en ​ [PERSON_NAME] IELTS Reading 00…" at bounding box center [330, 198] width 661 height 397
click at [113, 356] on li "YES" at bounding box center [330, 402] width 661 height 11
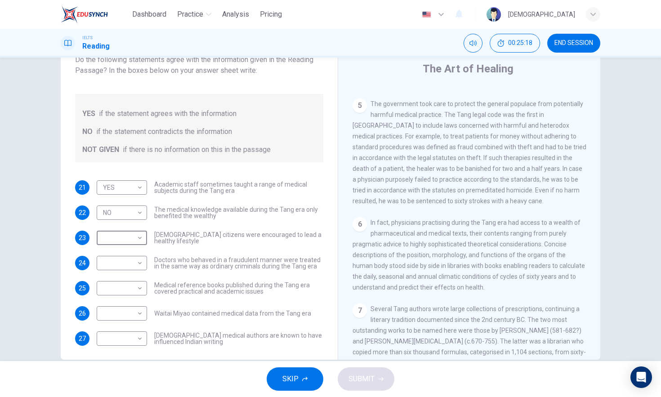
type input "YES"
click at [133, 269] on body "Dashboard Practice Analysis Pricing English en ​ [PERSON_NAME] IELTS Reading 00…" at bounding box center [330, 198] width 661 height 397
click at [119, 356] on li "YES" at bounding box center [330, 402] width 661 height 11
type input "YES"
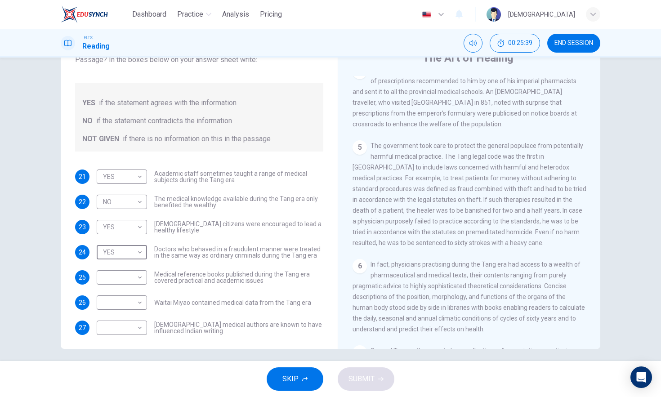
scroll to position [38, 0]
click at [123, 278] on body "Dashboard Practice Analysis Pricing English en ​ [PERSON_NAME] IELTS Reading 00…" at bounding box center [330, 198] width 661 height 397
click at [120, 356] on li "YES" at bounding box center [330, 402] width 661 height 11
type input "YES"
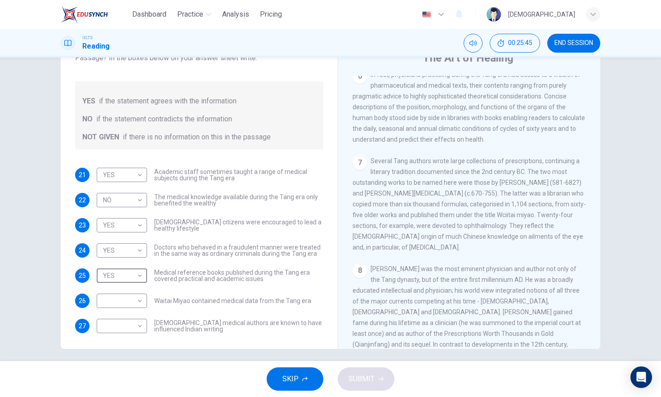
scroll to position [736, 0]
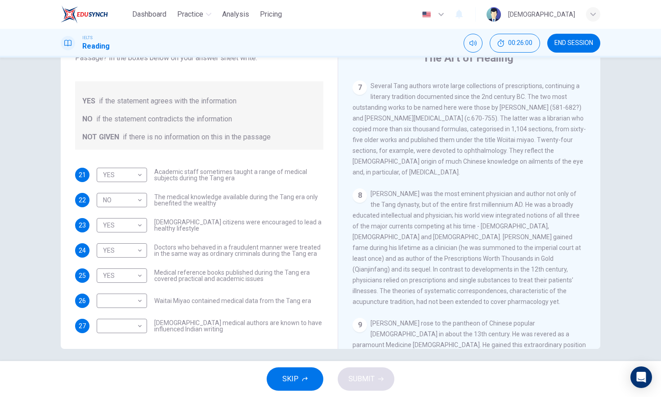
click at [526, 233] on div "8 [PERSON_NAME] was the most eminent physician and author not only of the Tang …" at bounding box center [470, 247] width 234 height 119
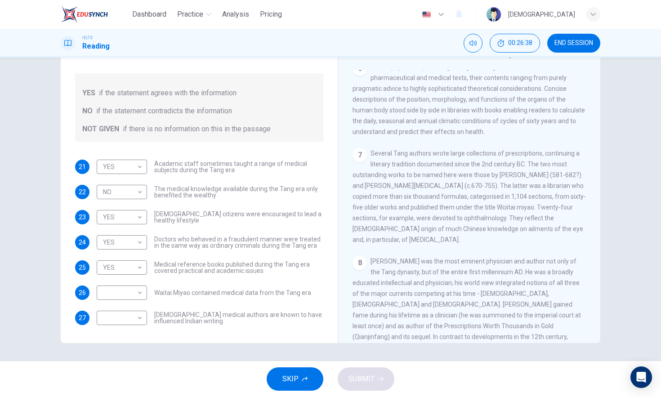
scroll to position [651, 0]
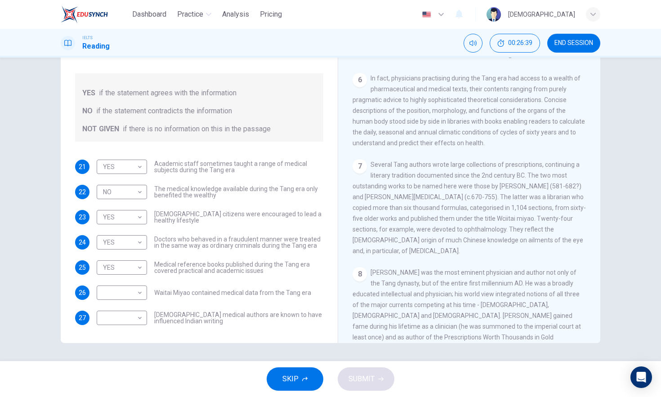
click at [410, 190] on div "7 Several Tang authors wrote large collections of prescriptions, continuing a l…" at bounding box center [470, 207] width 234 height 97
click at [136, 319] on body "Dashboard Practice Analysis Pricing English en ​ [PERSON_NAME] IELTS Reading 00…" at bounding box center [330, 198] width 661 height 397
click at [134, 356] on li "YES" at bounding box center [330, 402] width 661 height 11
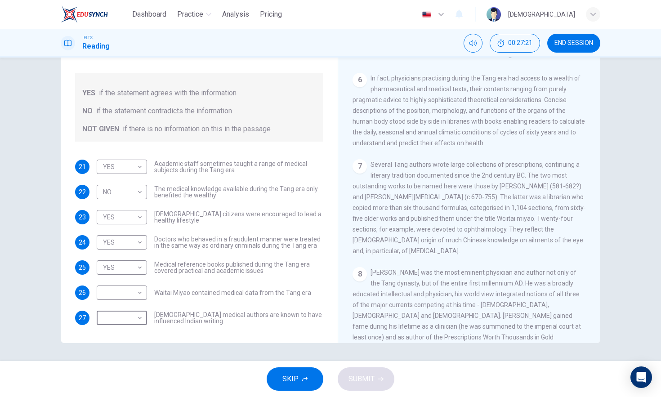
type input "YES"
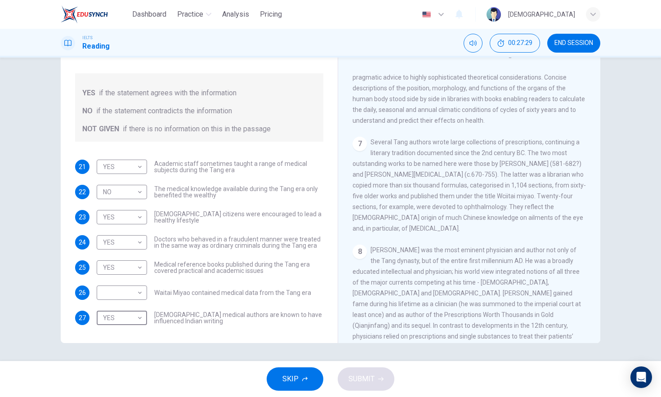
scroll to position [718, 0]
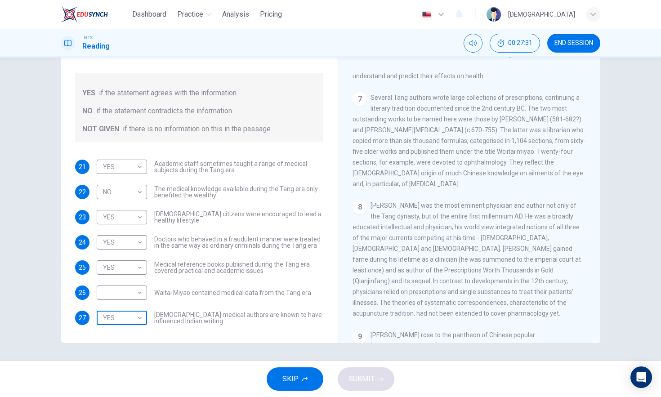
click at [127, 306] on body "Dashboard Practice Analysis Pricing English en ​ [PERSON_NAME] IELTS Reading 00…" at bounding box center [330, 198] width 661 height 397
click at [126, 356] on li "YES" at bounding box center [330, 402] width 661 height 11
click at [116, 296] on body "Dashboard Practice Analysis Pricing English en ​ [PERSON_NAME] IELTS Reading 00…" at bounding box center [330, 198] width 661 height 397
click at [116, 356] on li "YES" at bounding box center [330, 402] width 661 height 11
click at [131, 300] on body "Dashboard Practice Analysis Pricing English en ​ [PERSON_NAME] IELTS Reading 00…" at bounding box center [330, 198] width 661 height 397
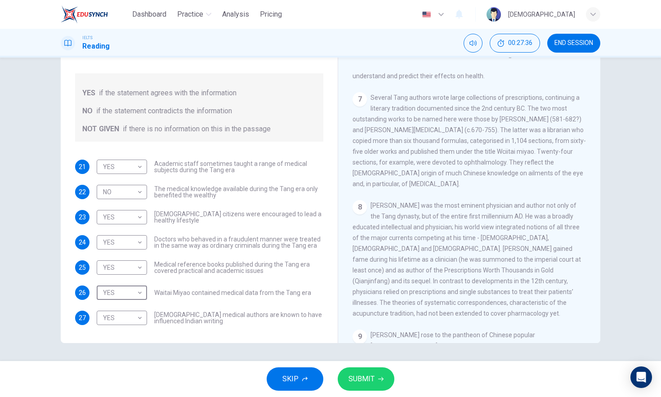
type input "NOT GIVEN"
click at [352, 356] on span "SUBMIT" at bounding box center [362, 379] width 26 height 13
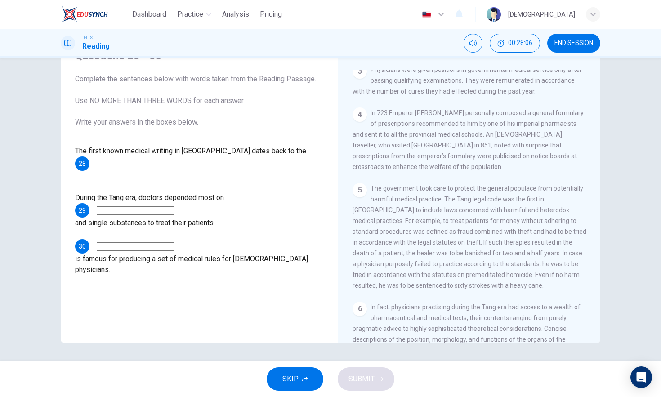
scroll to position [420, 0]
click at [170, 164] on input at bounding box center [136, 164] width 78 height 9
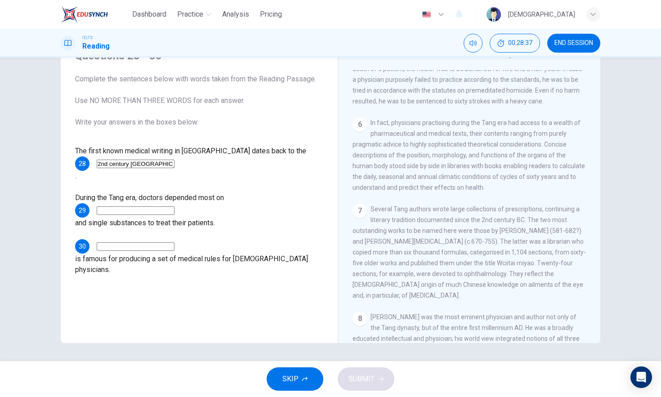
type input "2nd century [GEOGRAPHIC_DATA]"
click at [140, 206] on input at bounding box center [136, 210] width 78 height 9
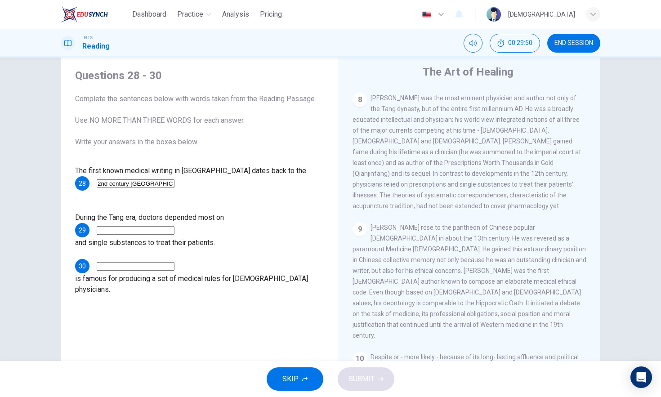
scroll to position [847, 0]
click at [157, 262] on input at bounding box center [136, 266] width 78 height 9
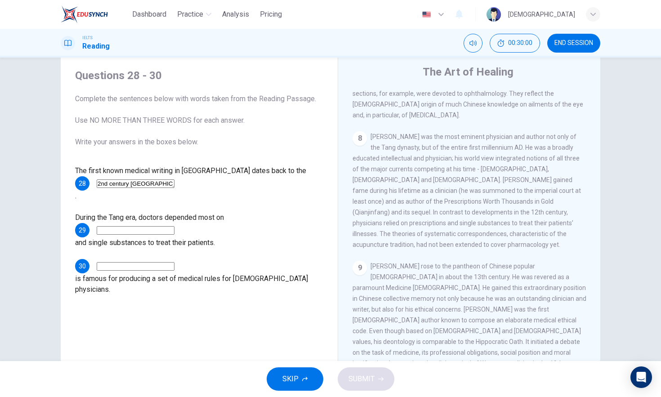
scroll to position [795, 0]
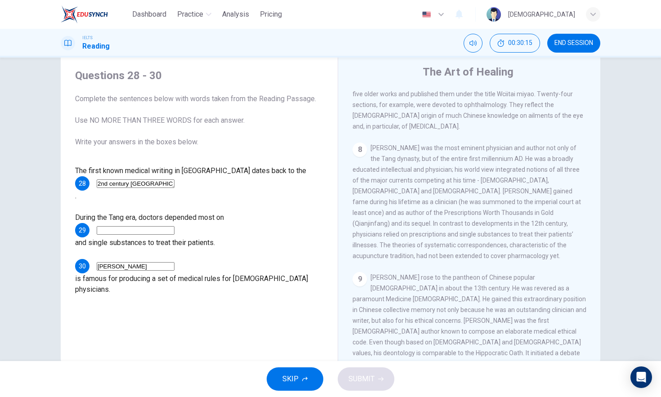
type input "[PERSON_NAME]"
click at [263, 199] on div "The first known medical writing in [GEOGRAPHIC_DATA] dates back to the 28 2nd c…" at bounding box center [199, 231] width 248 height 130
click at [172, 226] on input at bounding box center [136, 230] width 78 height 9
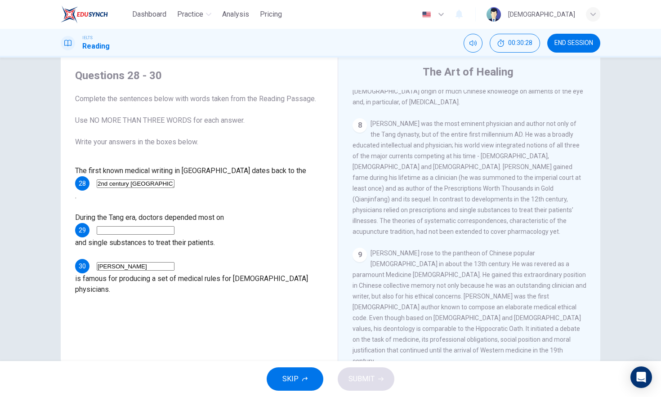
scroll to position [888, 0]
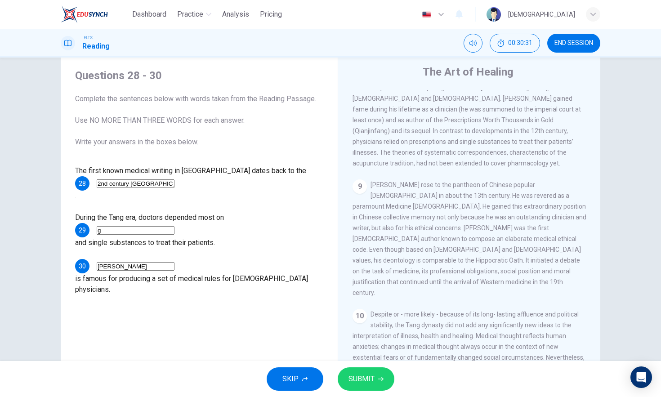
type input "g"
click at [384, 356] on button "SUBMIT" at bounding box center [366, 379] width 57 height 23
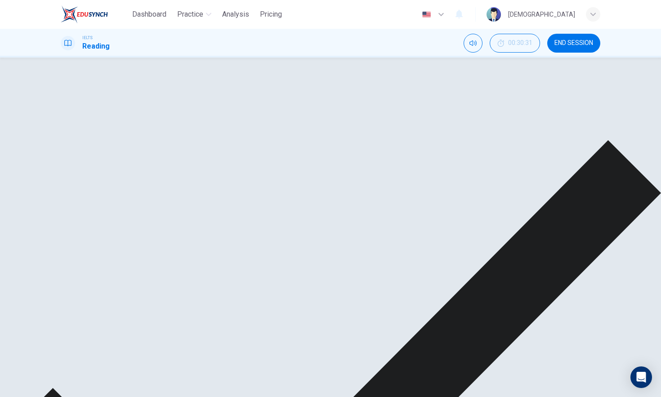
scroll to position [509, 0]
click at [211, 222] on div "prescriptions" at bounding box center [209, 217] width 42 height 11
click at [211, 238] on span "and single substances to treat their patients." at bounding box center [145, 242] width 140 height 9
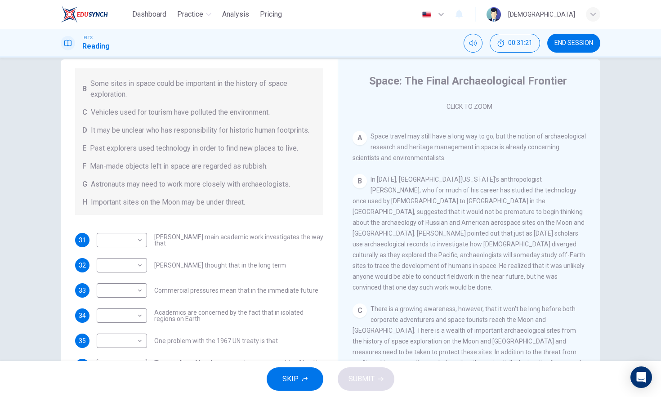
scroll to position [129, 0]
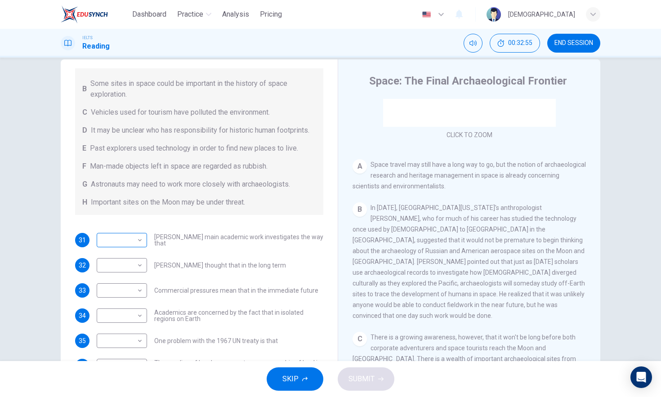
click at [126, 260] on body "Dashboard Practice Analysis Pricing English en ​ [PERSON_NAME] IELTS Reading 00…" at bounding box center [330, 198] width 661 height 397
type input "B"
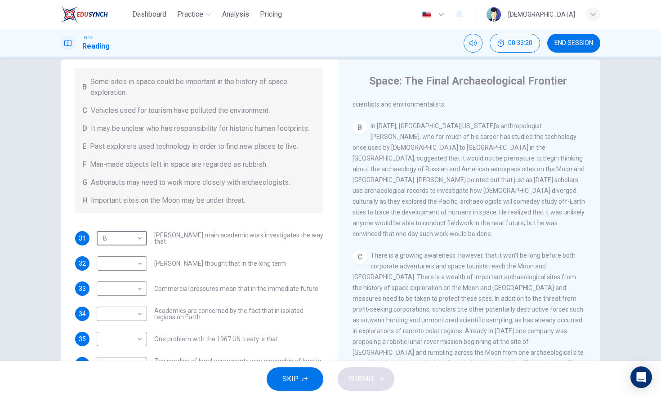
scroll to position [223, 0]
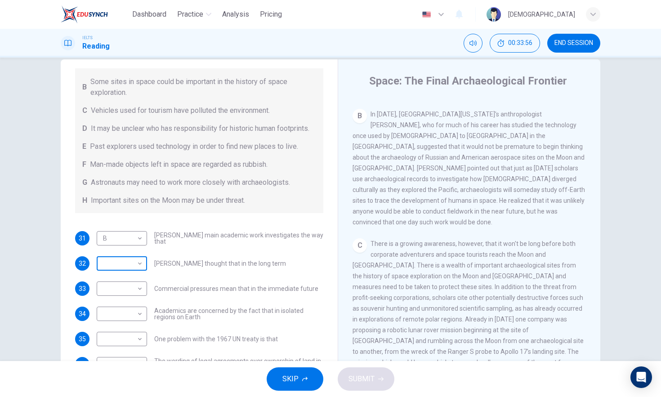
click at [128, 272] on body "Dashboard Practice Analysis Pricing English en ​ [PERSON_NAME] IELTS Reading 00…" at bounding box center [330, 198] width 661 height 397
type input "G"
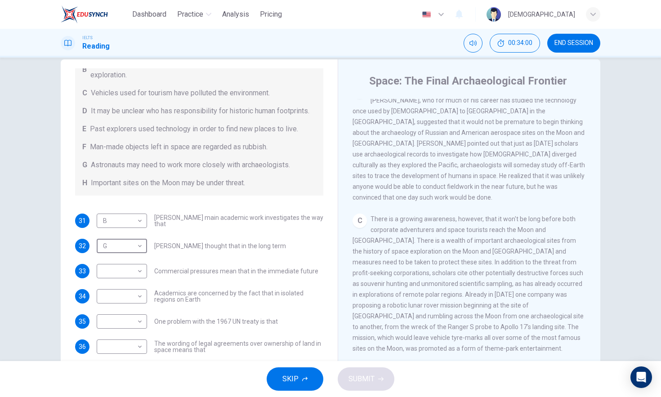
scroll to position [249, 0]
click at [434, 193] on div "CLICK TO ZOOM Click to Zoom A Space travel may still have a long way to go, but…" at bounding box center [476, 235] width 246 height 273
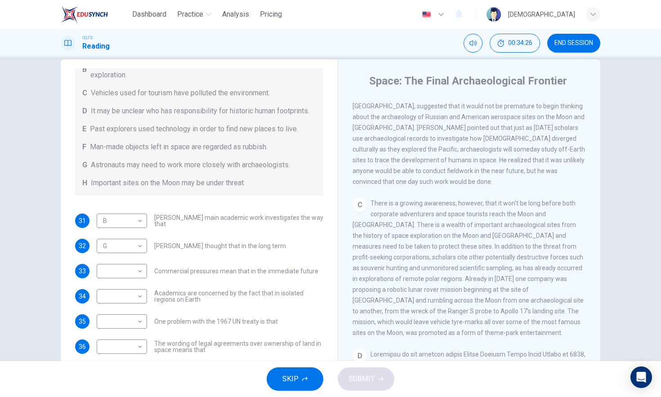
scroll to position [290, 0]
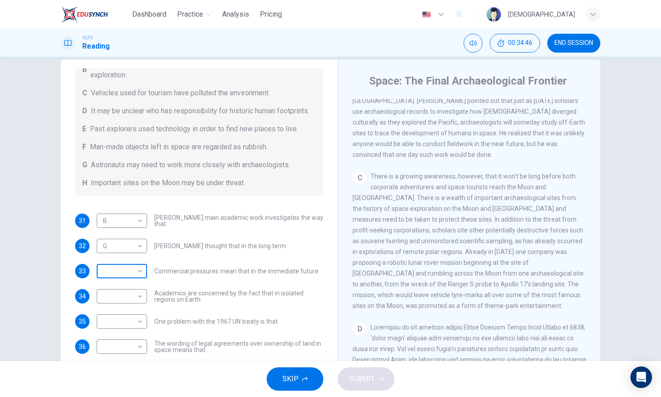
click at [137, 262] on body "Dashboard Practice Analysis Pricing English en ​ [PERSON_NAME] IELTS Reading 00…" at bounding box center [330, 198] width 661 height 397
type input "H"
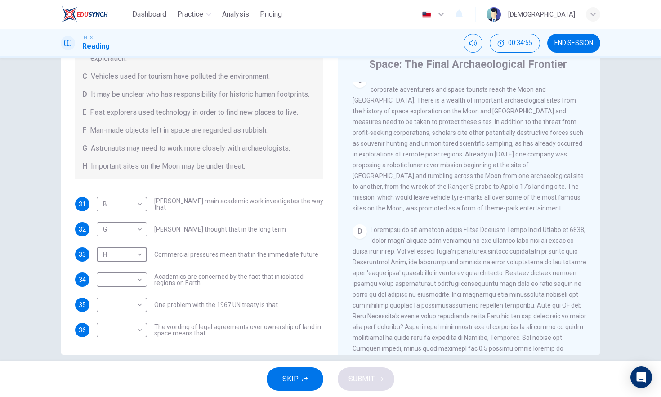
scroll to position [380, 0]
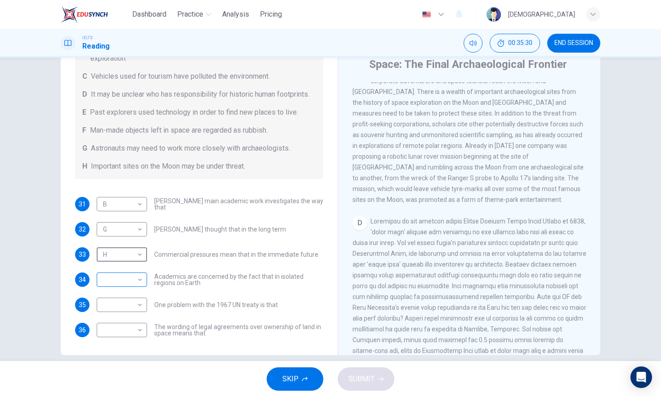
click at [130, 277] on body "Dashboard Practice Analysis Pricing English en ​ [PERSON_NAME] IELTS Reading 00…" at bounding box center [330, 198] width 661 height 397
type input "F"
click at [139, 311] on body "Dashboard Practice Analysis Pricing English en ​ [PERSON_NAME] IELTS Reading 00…" at bounding box center [330, 198] width 661 height 397
click at [197, 356] on div at bounding box center [330, 397] width 661 height 0
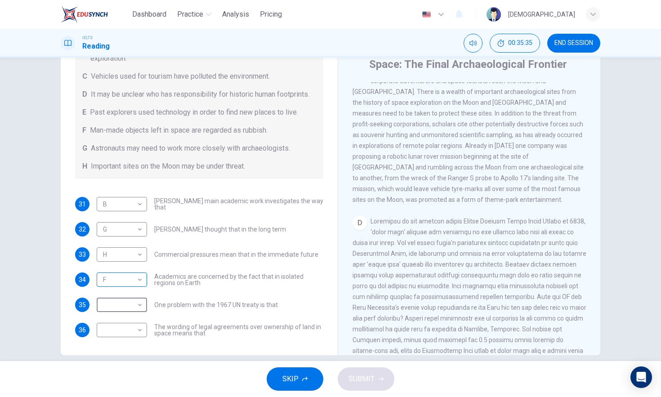
click at [133, 270] on body "Dashboard Practice Analysis Pricing English en ​ [PERSON_NAME] IELTS Reading 00…" at bounding box center [330, 198] width 661 height 397
click at [187, 356] on div at bounding box center [330, 397] width 661 height 0
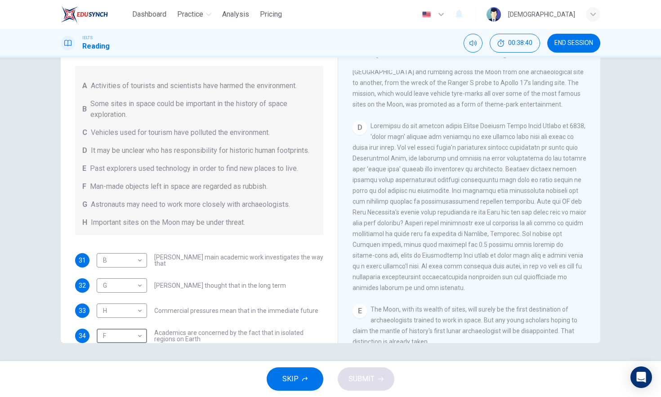
scroll to position [137, 0]
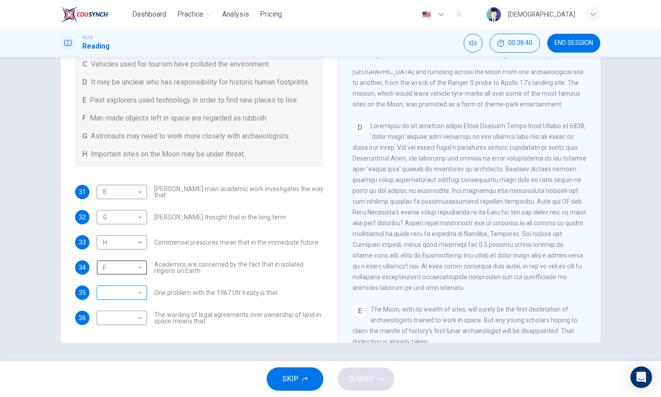
click at [135, 293] on body "Dashboard Practice Analysis Pricing English en ​ [PERSON_NAME] IELTS Reading 00…" at bounding box center [330, 198] width 661 height 397
click at [120, 356] on li "A" at bounding box center [330, 402] width 661 height 11
type input "A"
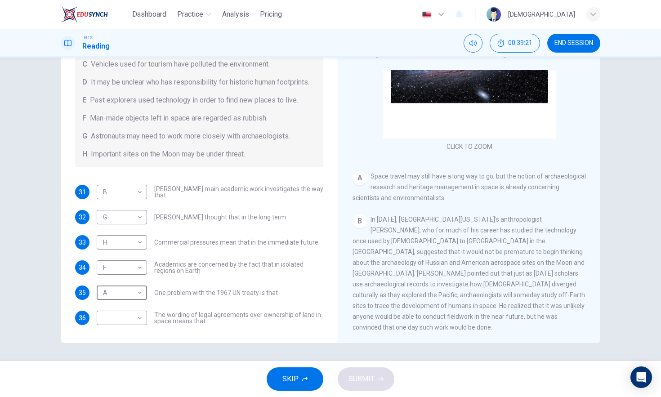
scroll to position [90, 0]
click at [459, 275] on span "In [DATE], [GEOGRAPHIC_DATA][US_STATE]'s anthropologist [PERSON_NAME], who for …" at bounding box center [469, 271] width 233 height 115
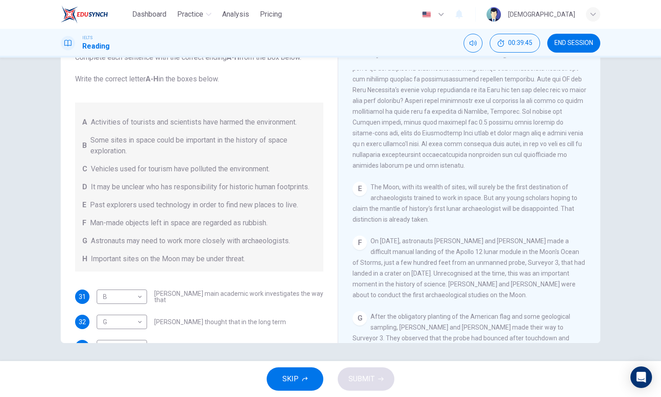
scroll to position [137, 0]
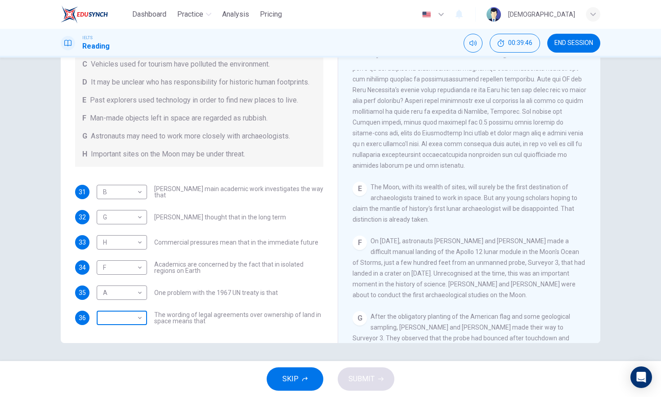
click at [122, 318] on body "Dashboard Practice Analysis Pricing English en ​ [PERSON_NAME] IELTS Reading 00…" at bounding box center [330, 198] width 661 height 397
type input "D"
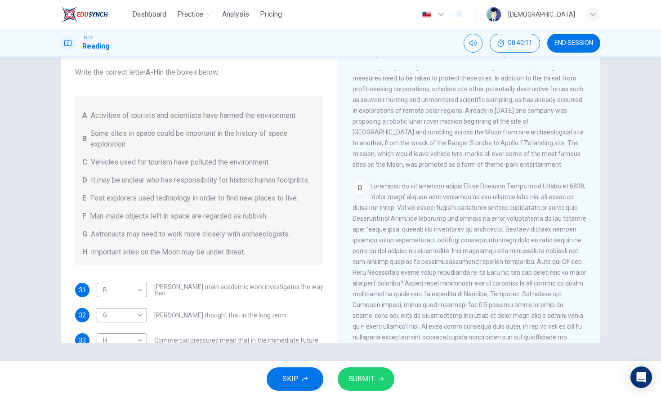
scroll to position [120, 0]
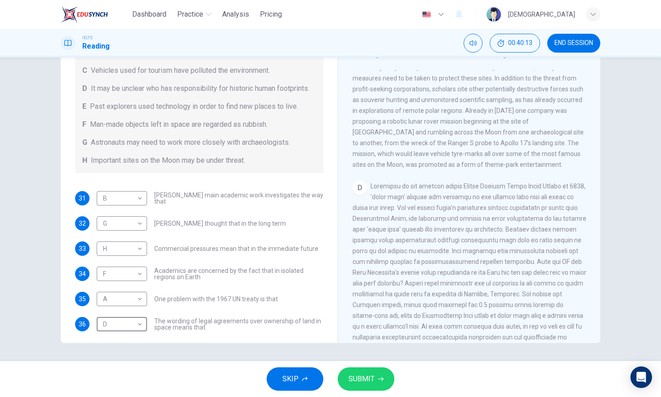
click at [359, 356] on span "SUBMIT" at bounding box center [362, 379] width 26 height 13
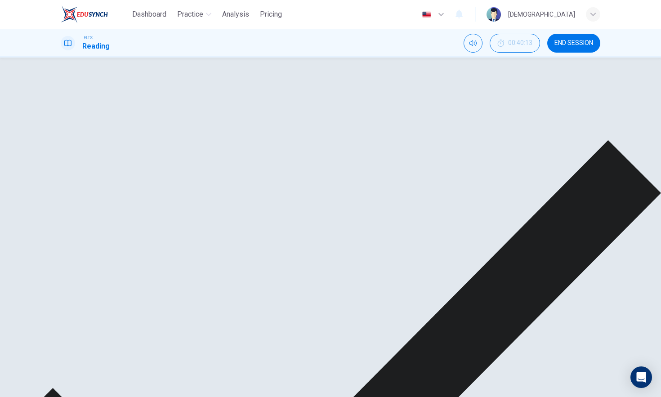
scroll to position [137, 0]
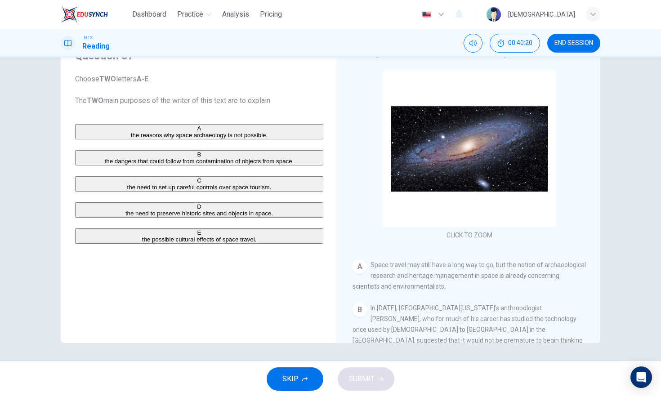
click at [99, 128] on button "A the reasons why space archaeology is not possible." at bounding box center [199, 131] width 248 height 15
drag, startPoint x: 111, startPoint y: 148, endPoint x: 118, endPoint y: 165, distance: 18.5
click at [111, 148] on div "A the reasons why space archaeology is not possible. B the dangers that could f…" at bounding box center [199, 184] width 248 height 120
click at [118, 165] on span "the dangers that could follow from contamination of objects from space." at bounding box center [199, 161] width 189 height 7
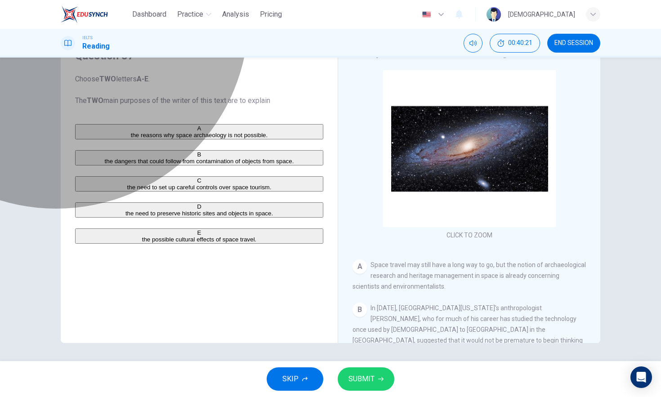
click at [130, 139] on button "A the reasons why space archaeology is not possible." at bounding box center [199, 131] width 248 height 15
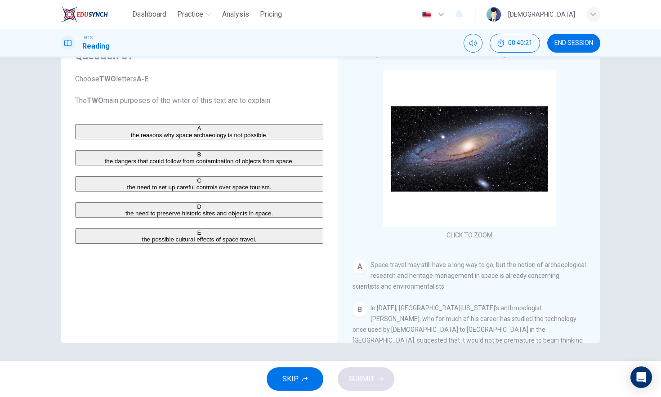
click at [130, 165] on span "the dangers that could follow from contamination of objects from space." at bounding box center [199, 161] width 189 height 7
click at [229, 166] on button "B the dangers that could follow from contamination of objects from space." at bounding box center [199, 157] width 248 height 15
click at [233, 165] on span "the dangers that could follow from contamination of objects from space." at bounding box center [199, 161] width 189 height 7
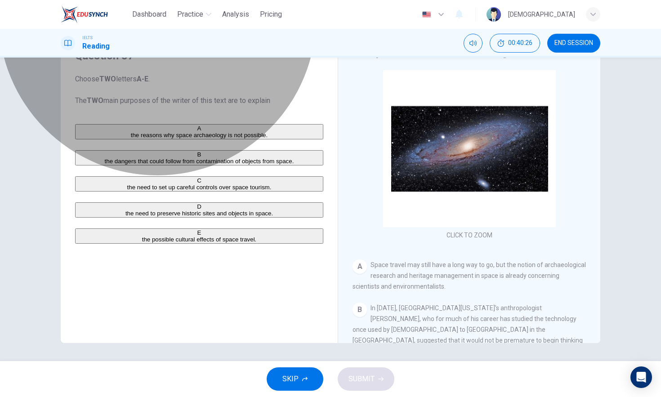
click at [231, 165] on span "the dangers that could follow from contamination of objects from space." at bounding box center [199, 161] width 189 height 7
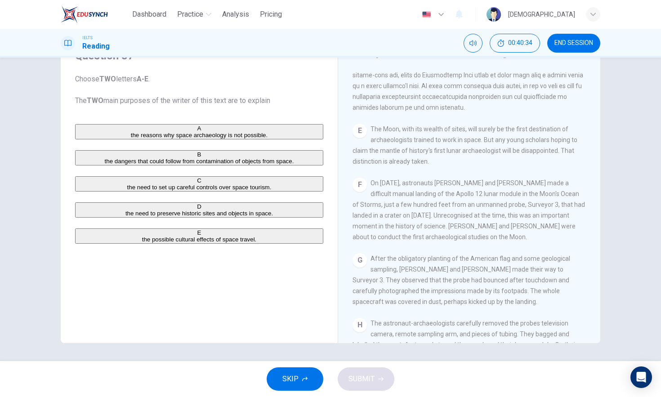
scroll to position [646, 0]
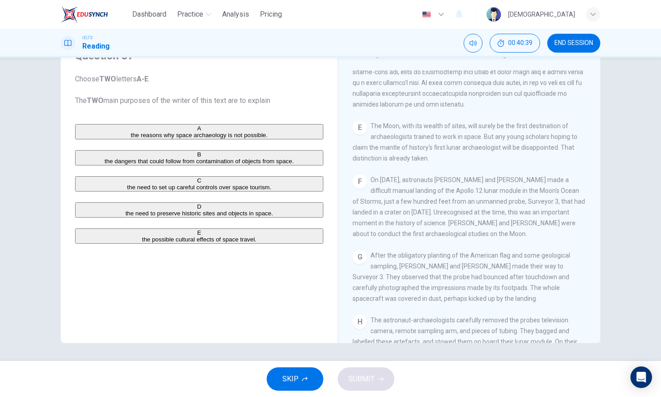
click at [164, 217] on span "the need to preserve historic sites and objects in space." at bounding box center [200, 213] width 148 height 7
click at [375, 356] on button "SUBMIT" at bounding box center [366, 379] width 57 height 23
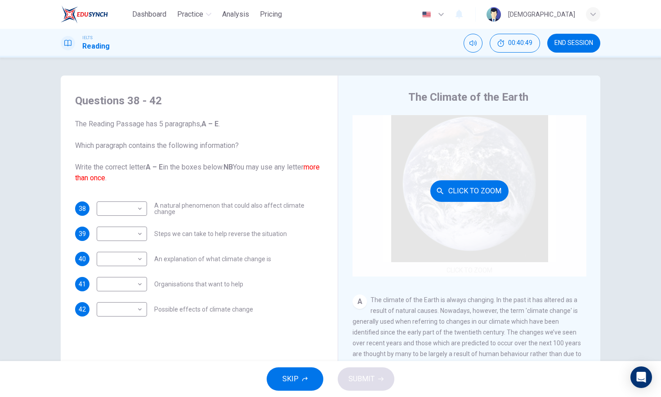
scroll to position [24, 0]
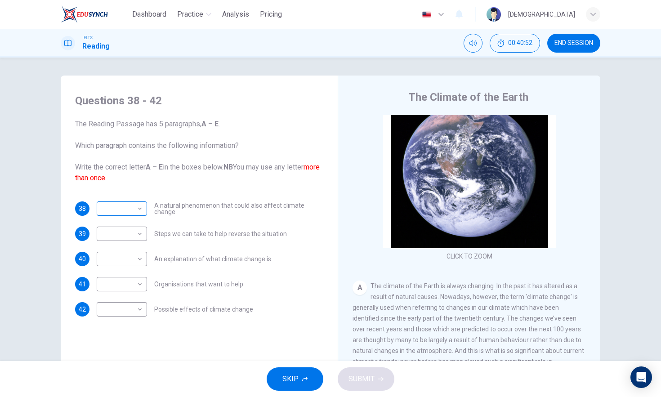
click at [130, 211] on body "Dashboard Practice Analysis Pricing English en ​ [PERSON_NAME] IELTS Reading 00…" at bounding box center [330, 198] width 661 height 397
click at [130, 356] on div at bounding box center [330, 397] width 661 height 0
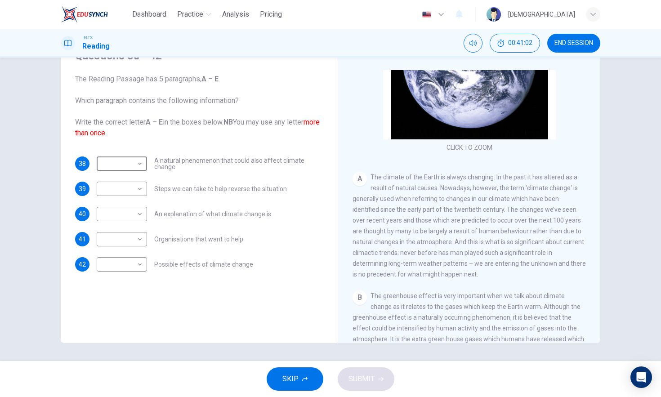
scroll to position [90, 0]
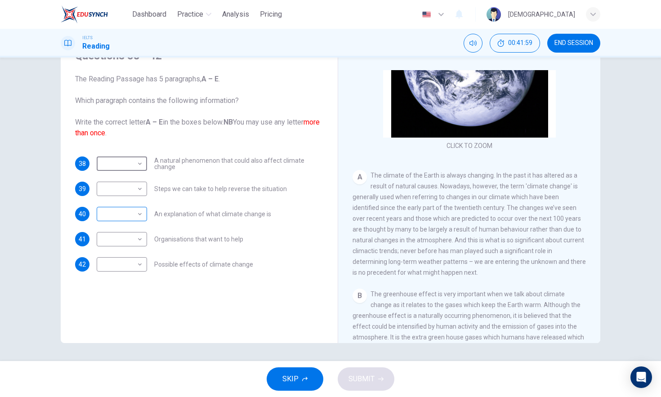
click at [132, 217] on body "Dashboard Practice Analysis Pricing English en ​ [PERSON_NAME] IELTS Reading 00…" at bounding box center [330, 198] width 661 height 397
click at [127, 356] on li "A" at bounding box center [330, 402] width 661 height 11
type input "A"
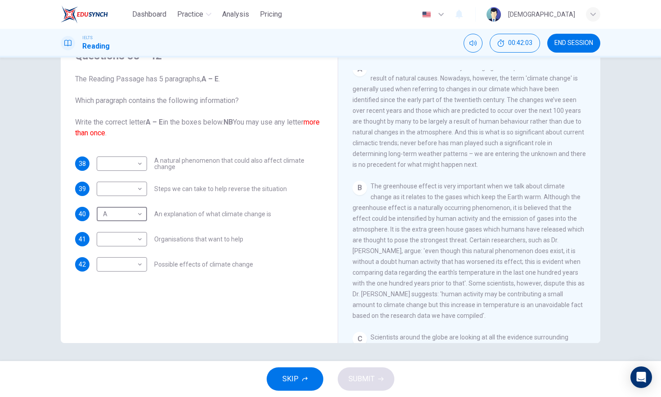
scroll to position [212, 0]
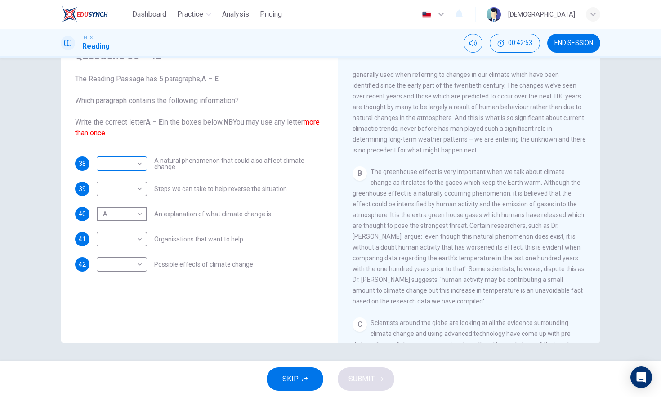
click at [140, 166] on body "Dashboard Practice Analysis Pricing English en ​ [PERSON_NAME] IELTS Reading 00…" at bounding box center [330, 198] width 661 height 397
type input "B"
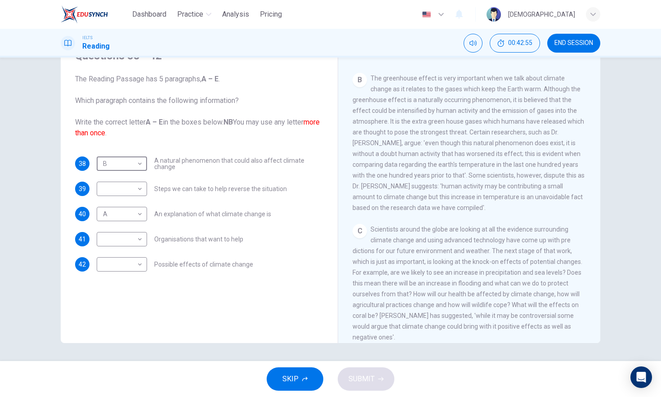
scroll to position [381, 0]
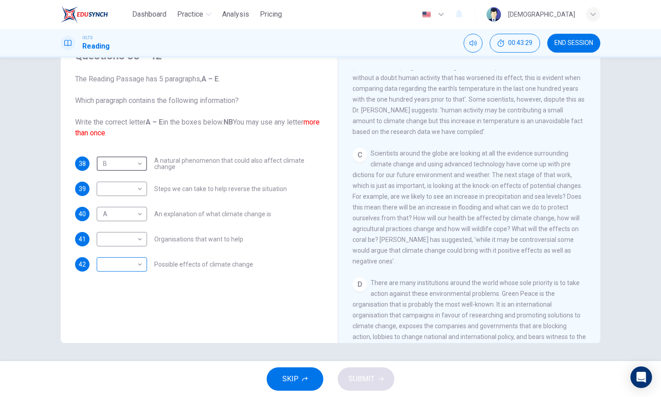
click at [117, 264] on body "Dashboard Practice Analysis Pricing English en ​ [PERSON_NAME] IELTS Reading 00…" at bounding box center [330, 198] width 661 height 397
type input "C"
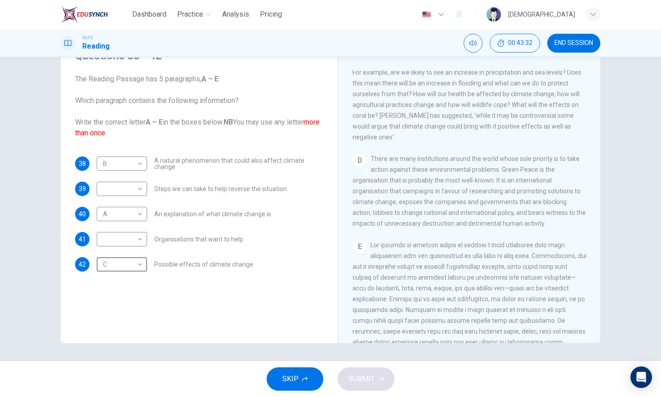
scroll to position [506, 0]
click at [121, 237] on body "Dashboard Practice Analysis Pricing English en ​ [PERSON_NAME] IELTS Reading 00…" at bounding box center [330, 198] width 661 height 397
click at [137, 245] on body "Dashboard Practice Analysis Pricing English en ​ [PERSON_NAME] IELTS Reading 00…" at bounding box center [330, 198] width 661 height 397
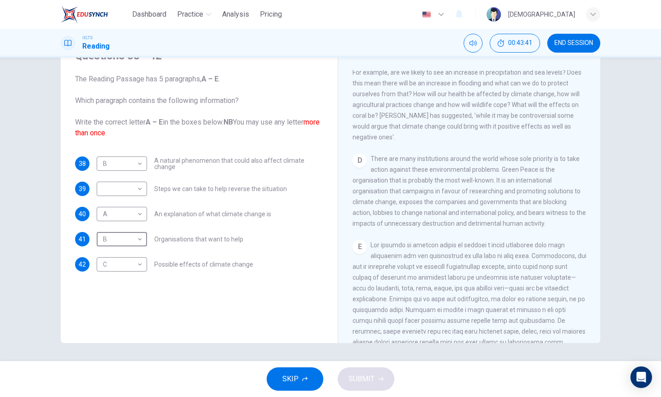
type input "D"
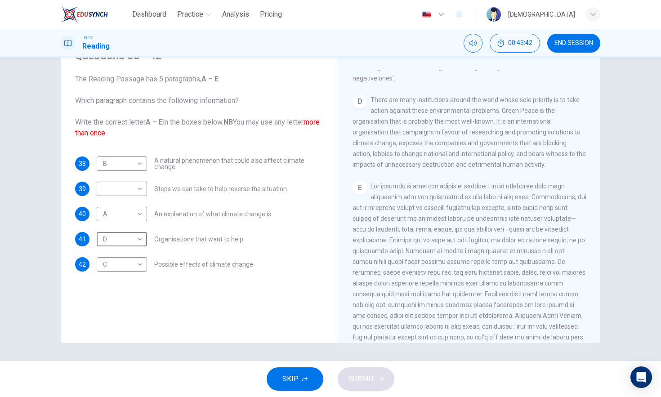
scroll to position [579, 0]
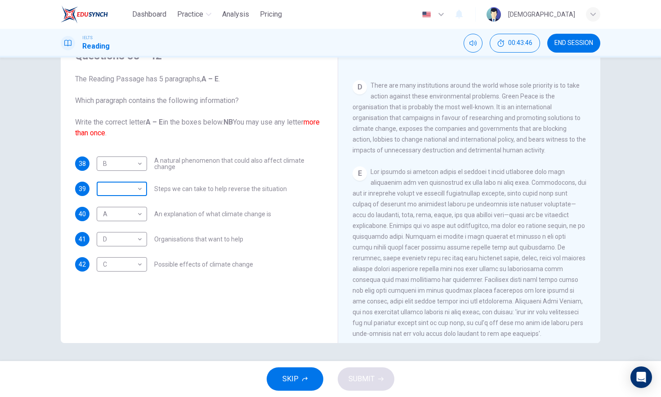
click at [129, 184] on body "Dashboard Practice Analysis Pricing English en ​ [PERSON_NAME] IELTS Reading 00…" at bounding box center [330, 198] width 661 height 397
type input "E"
click at [364, 356] on span "SUBMIT" at bounding box center [362, 379] width 26 height 13
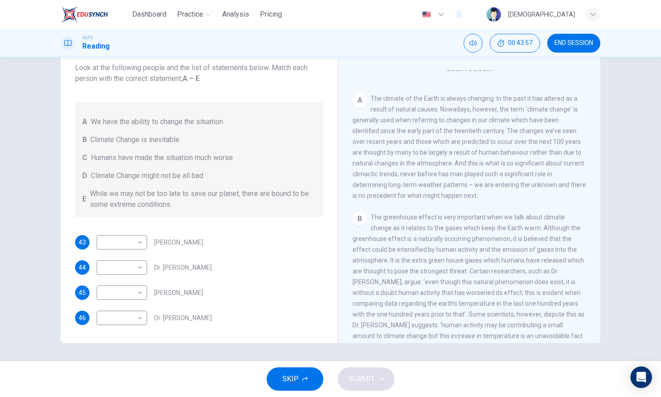
scroll to position [190, 0]
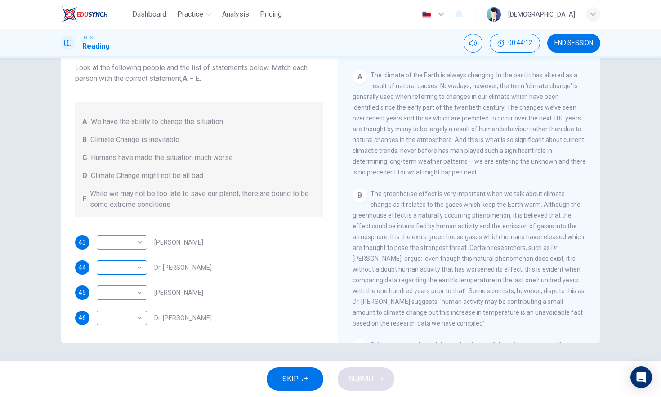
click at [134, 269] on body "Dashboard Practice Analysis Pricing English en ​ [PERSON_NAME] IELTS Reading 00…" at bounding box center [330, 198] width 661 height 397
type input "C"
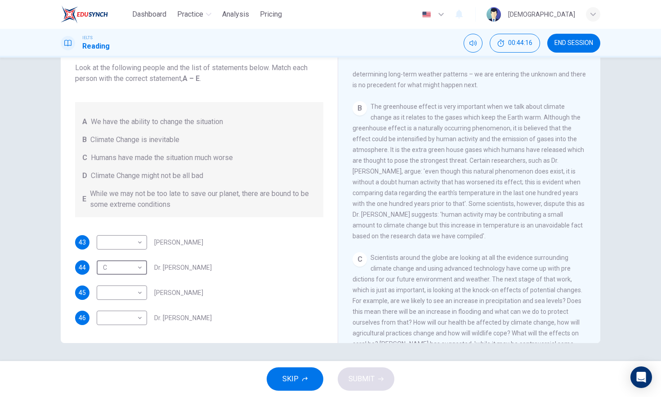
scroll to position [282, 0]
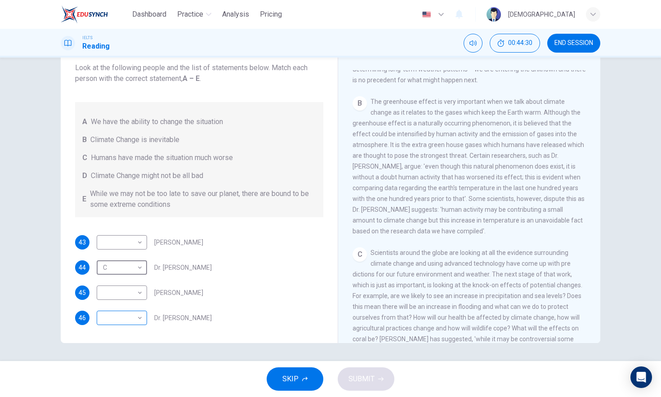
click at [140, 316] on body "Dashboard Practice Analysis Pricing English en ​ [PERSON_NAME] IELTS Reading 00…" at bounding box center [330, 198] width 661 height 397
type input "B"
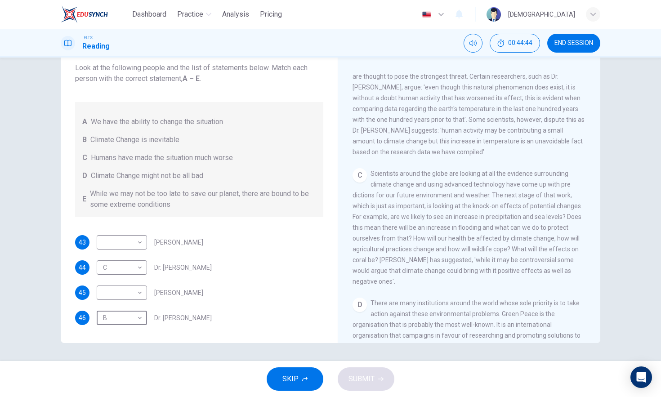
scroll to position [363, 0]
click at [131, 245] on body "Dashboard Practice Analysis Pricing English en ​ [PERSON_NAME] IELTS Reading 00…" at bounding box center [330, 198] width 661 height 397
click at [139, 249] on body "Dashboard Practice Analysis Pricing English en ​ [PERSON_NAME] IELTS Reading 00…" at bounding box center [330, 198] width 661 height 397
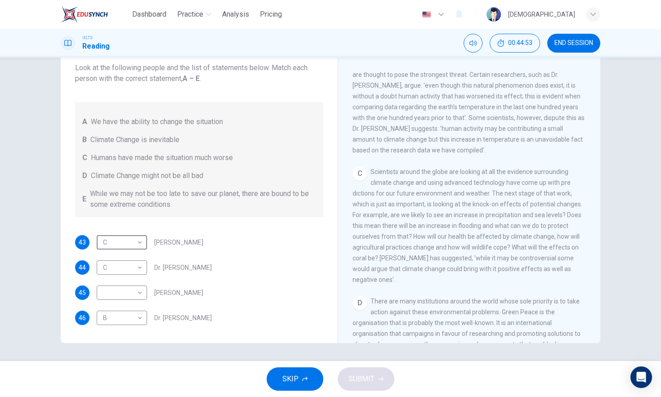
type input "D"
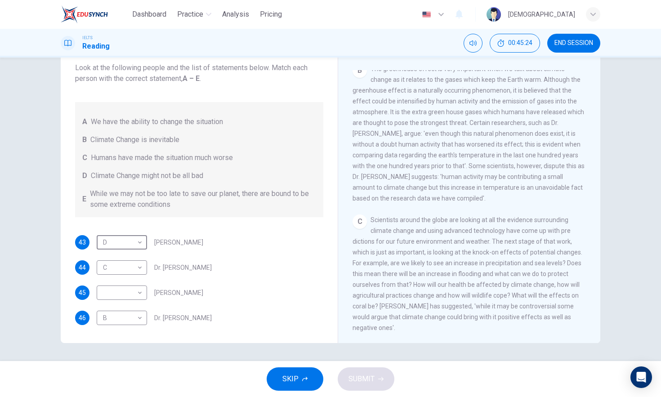
scroll to position [454, 0]
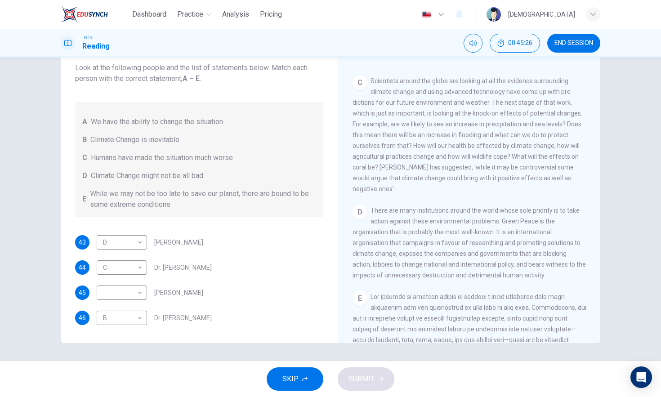
click at [370, 272] on span "There are many institutions around the world whose sole priority is to take act…" at bounding box center [469, 243] width 233 height 72
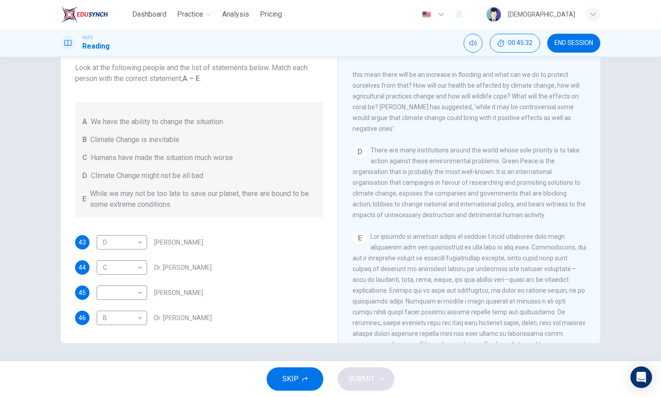
scroll to position [586, 0]
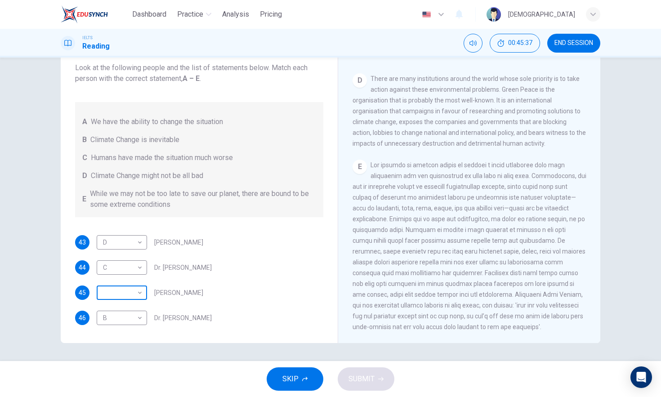
click at [123, 300] on body "Dashboard Practice Analysis Pricing English en ​ [PERSON_NAME] IELTS Reading 00…" at bounding box center [330, 198] width 661 height 397
type input "E"
click at [379, 356] on button "SUBMIT" at bounding box center [366, 379] width 57 height 23
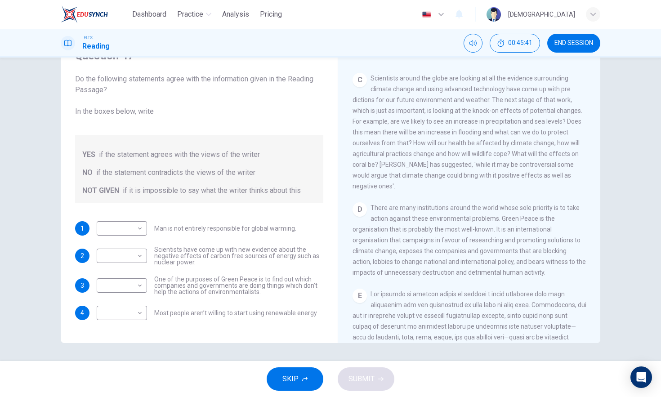
scroll to position [31, 0]
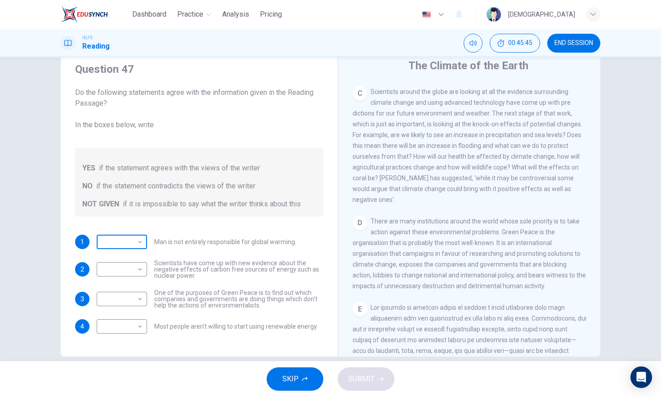
click at [136, 356] on div at bounding box center [330, 397] width 661 height 0
click at [136, 247] on body "Dashboard Practice Analysis Pricing English en ​ [PERSON_NAME] IELTS Reading 00…" at bounding box center [330, 198] width 661 height 397
click at [142, 356] on li "YES" at bounding box center [330, 402] width 661 height 11
type input "YES"
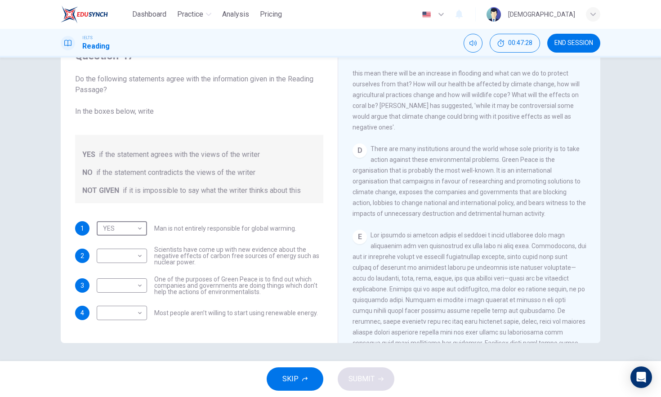
scroll to position [586, 0]
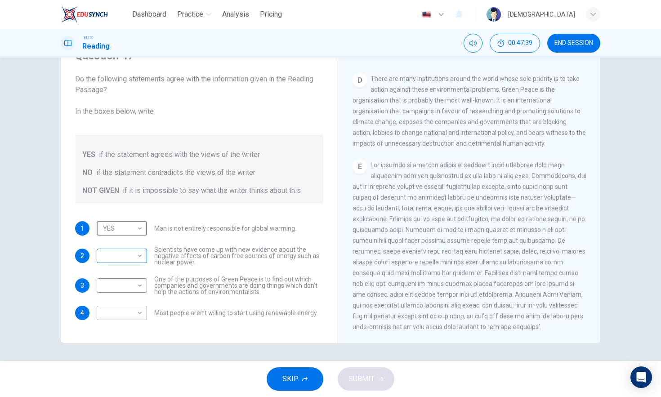
click at [142, 258] on div "​ ​" at bounding box center [122, 256] width 50 height 14
click at [139, 262] on body "Dashboard Practice Analysis Pricing English en ​ [PERSON_NAME] IELTS Reading 00…" at bounding box center [330, 198] width 661 height 397
type input "NOT GIVEN"
click at [186, 268] on div "1 YES YES ​ Man is not entirely responsible for global warming. 2 NOT GIVEN NOT…" at bounding box center [199, 270] width 248 height 99
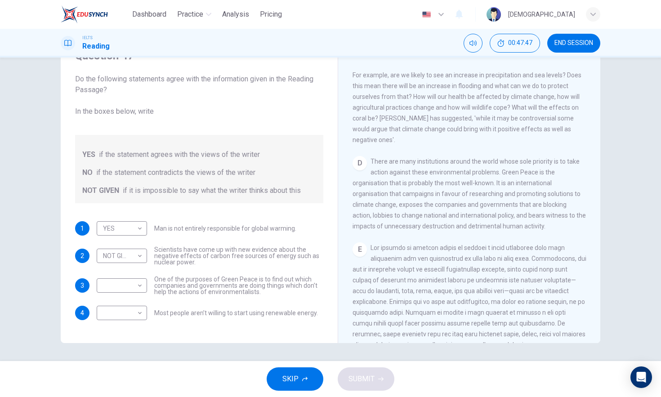
scroll to position [489, 0]
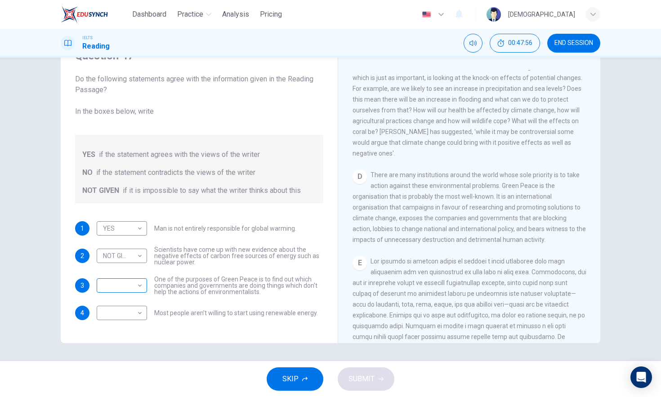
click at [141, 297] on body "Dashboard Practice Analysis Pricing English en ​ [PERSON_NAME] IELTS Reading 00…" at bounding box center [330, 198] width 661 height 397
click at [130, 356] on li "YES" at bounding box center [330, 402] width 661 height 11
type input "YES"
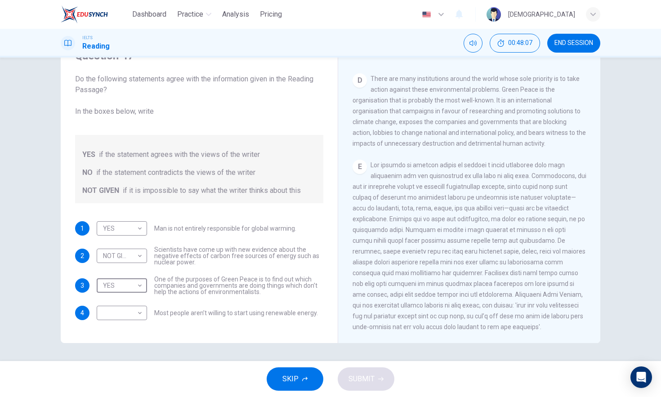
click at [145, 310] on div "​ ​ Most people aren’t willing to start using renewable energy." at bounding box center [207, 313] width 221 height 14
click at [138, 319] on body "Dashboard Practice Analysis Pricing English en ​ [PERSON_NAME] IELTS Reading 00…" at bounding box center [330, 198] width 661 height 397
type input "NOT GIVEN"
click at [357, 356] on button "SUBMIT" at bounding box center [366, 379] width 57 height 23
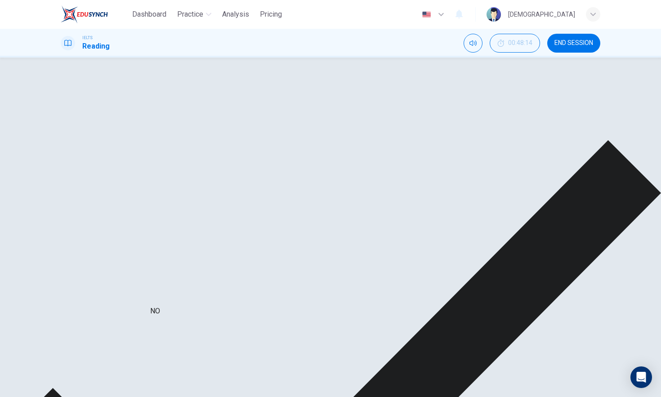
click at [132, 331] on div "NOT GIVEN" at bounding box center [135, 344] width 77 height 26
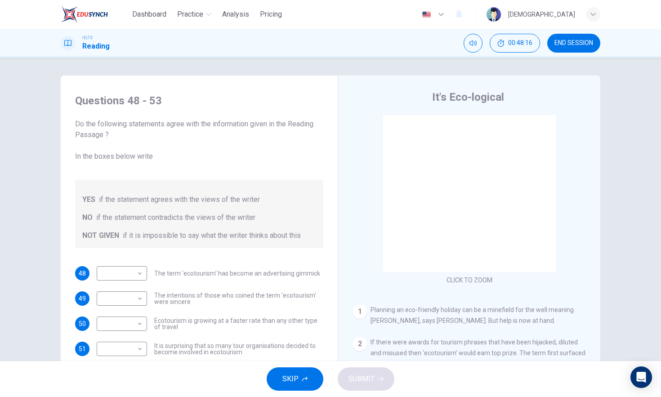
scroll to position [2, 0]
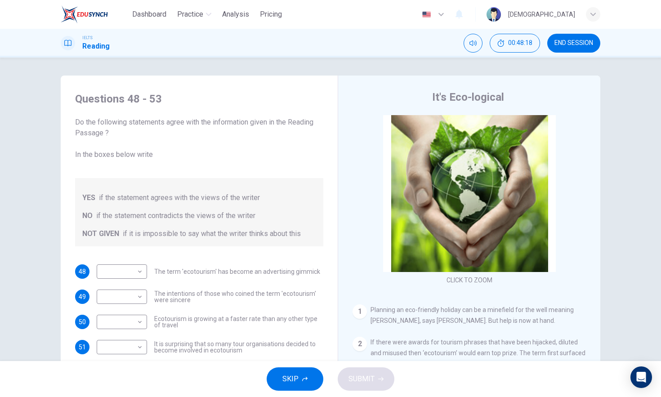
click at [565, 44] on span "END SESSION" at bounding box center [574, 43] width 39 height 7
